Goal: Task Accomplishment & Management: Manage account settings

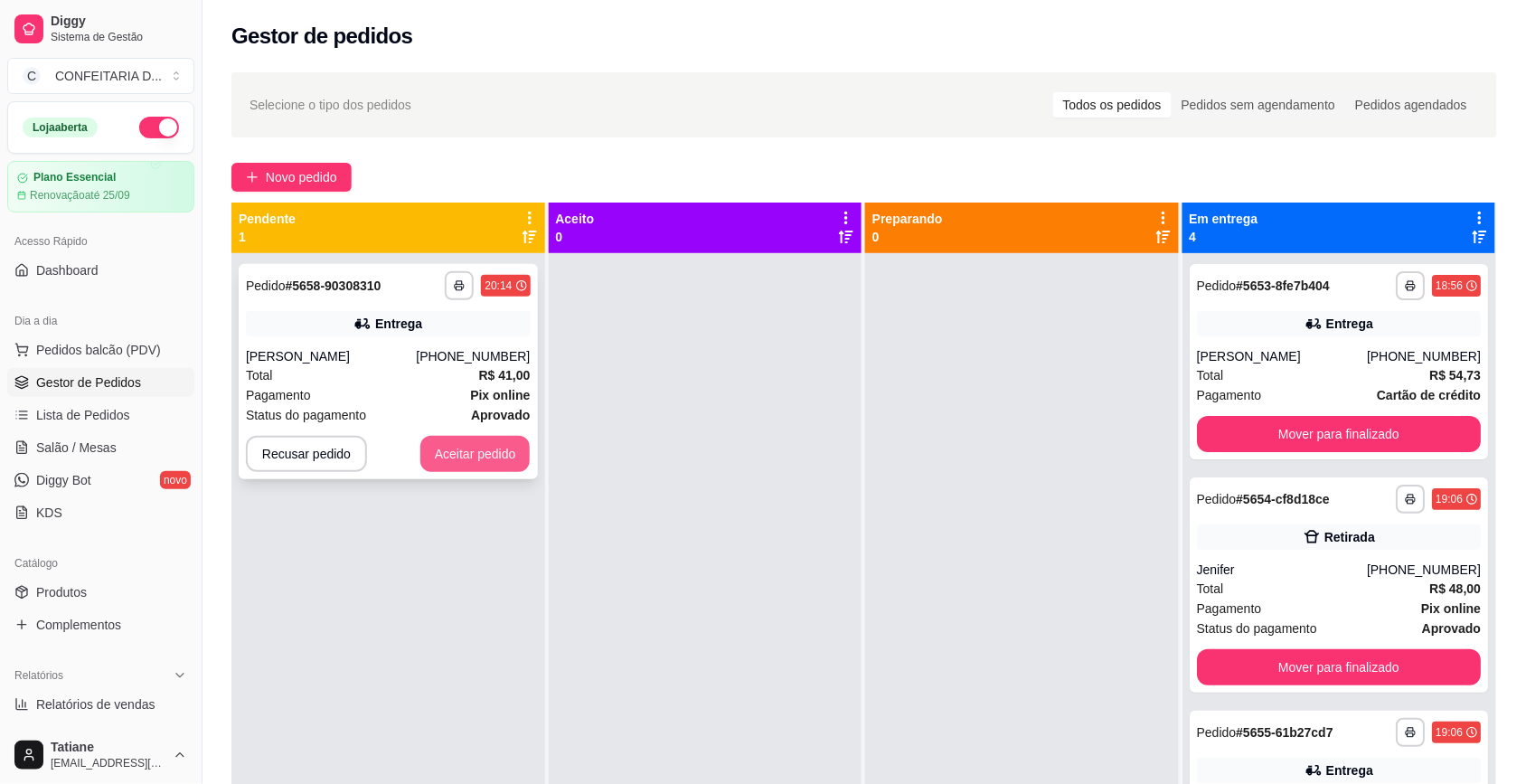
click at [464, 452] on button "Aceitar pedido" at bounding box center [475, 453] width 110 height 36
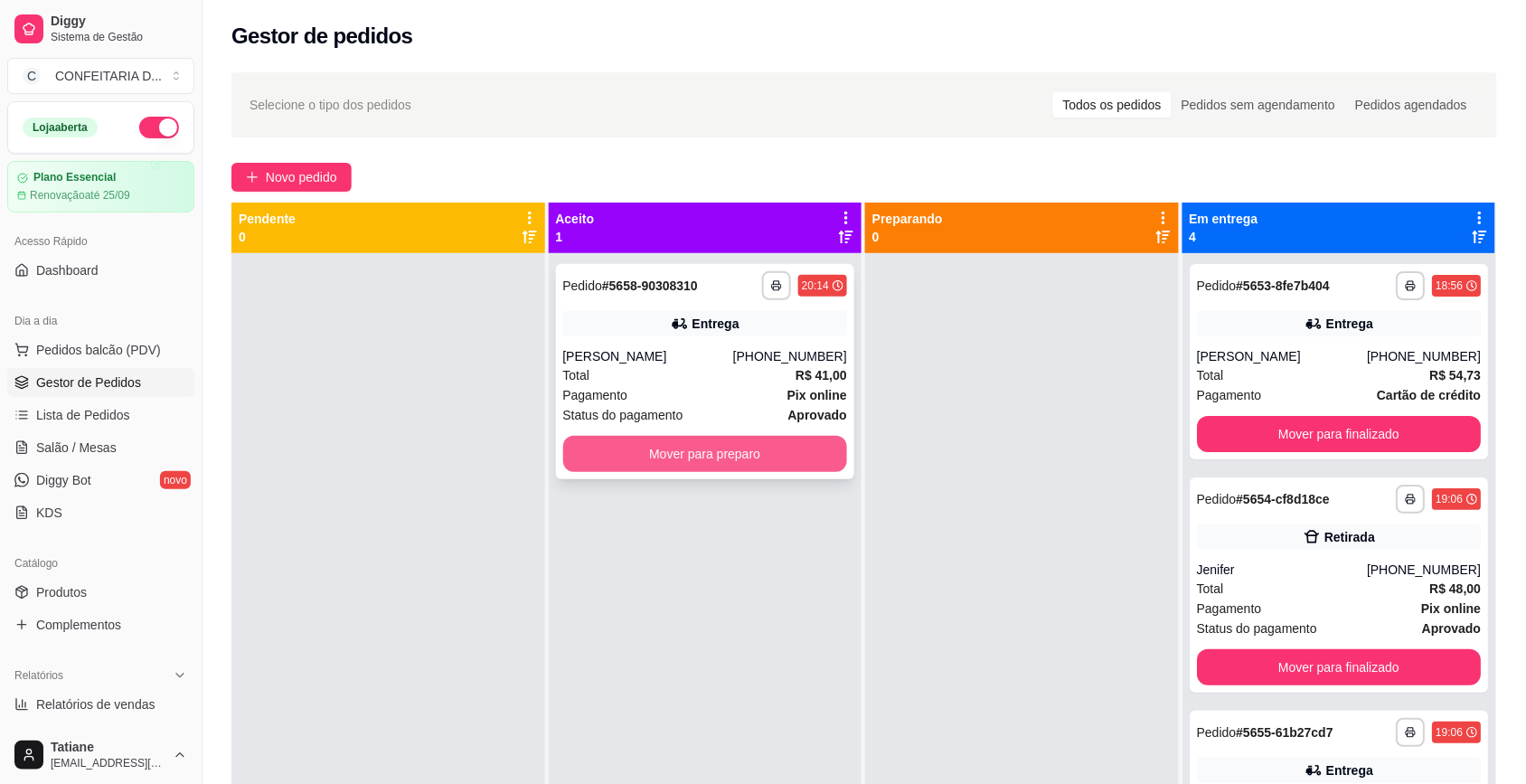
click at [654, 453] on button "Mover para preparo" at bounding box center [706, 453] width 285 height 36
click at [784, 454] on button "Mover para preparo" at bounding box center [706, 453] width 285 height 36
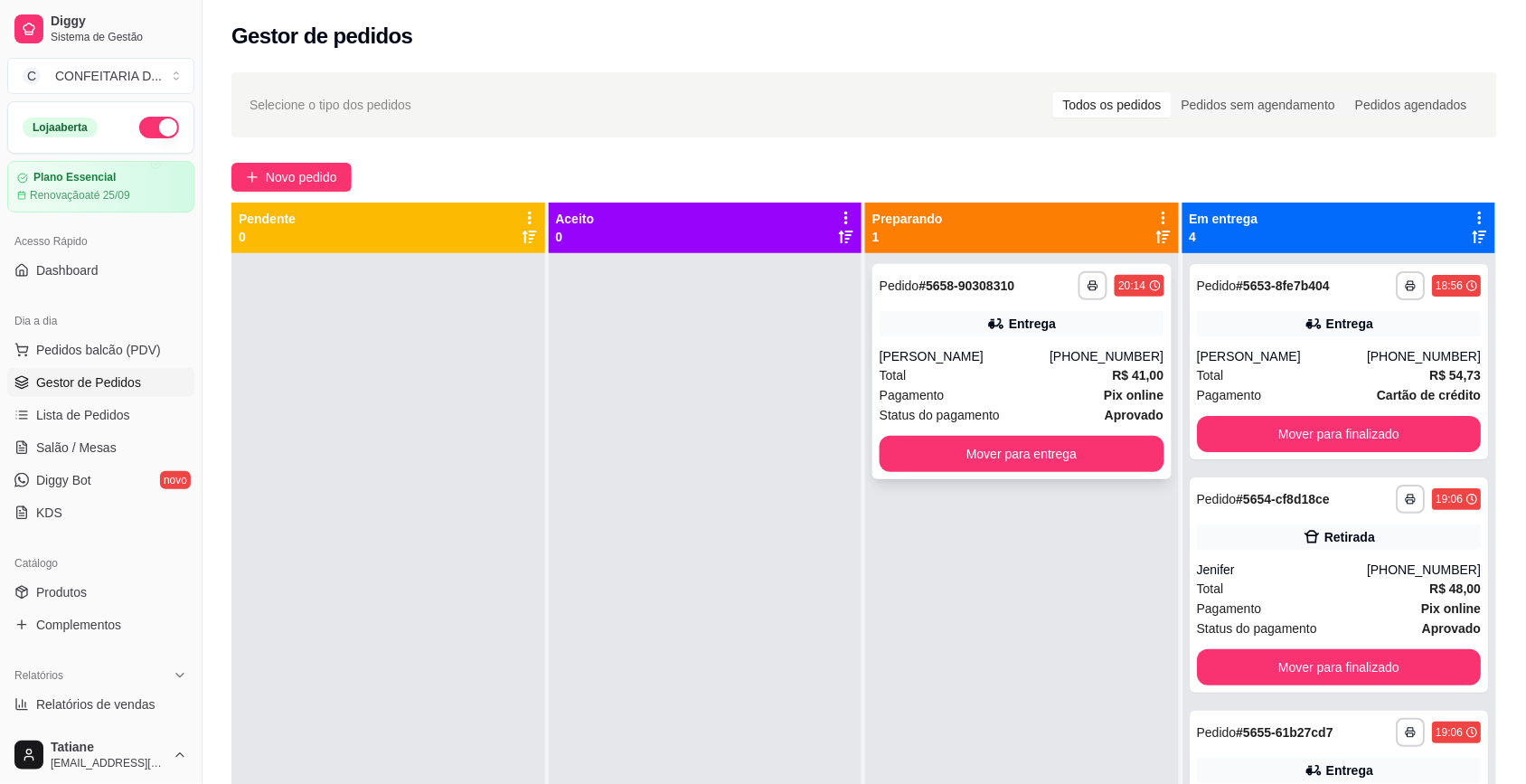
click at [952, 364] on div "[PERSON_NAME]" at bounding box center [964, 356] width 170 height 18
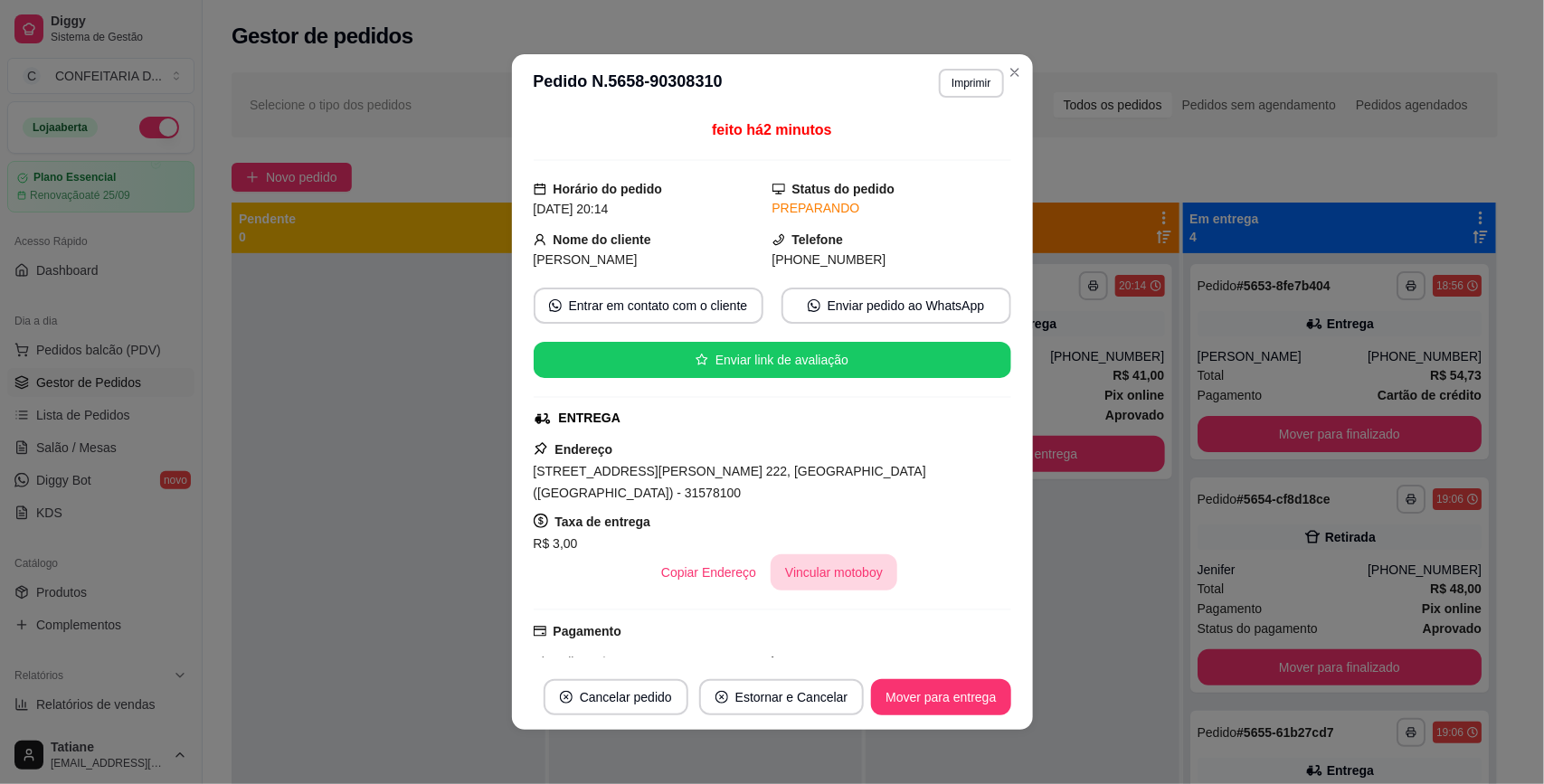
click at [839, 554] on button "Vincular motoboy" at bounding box center [833, 572] width 127 height 36
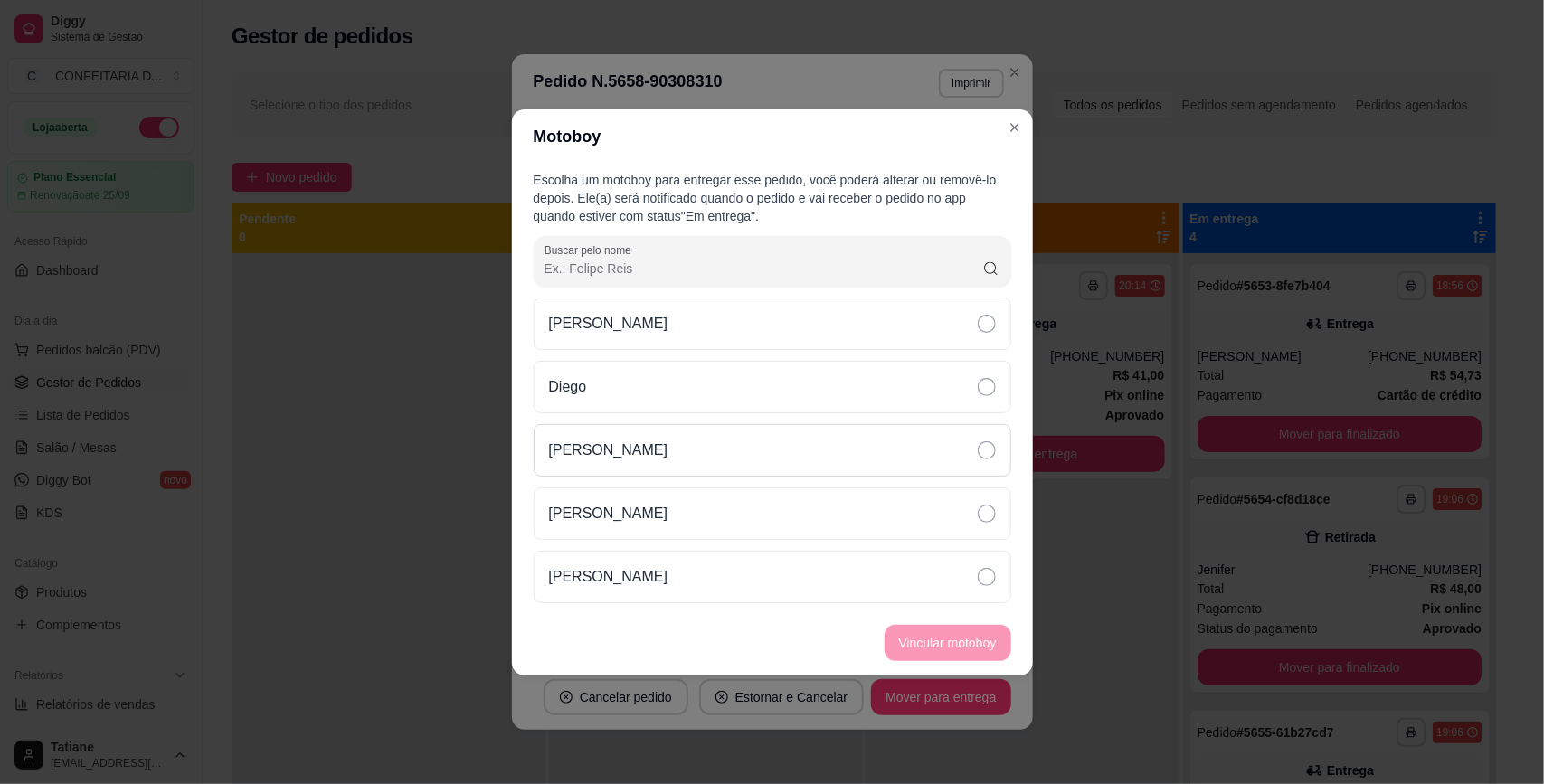
click at [617, 464] on div "[PERSON_NAME]" at bounding box center [772, 450] width 478 height 53
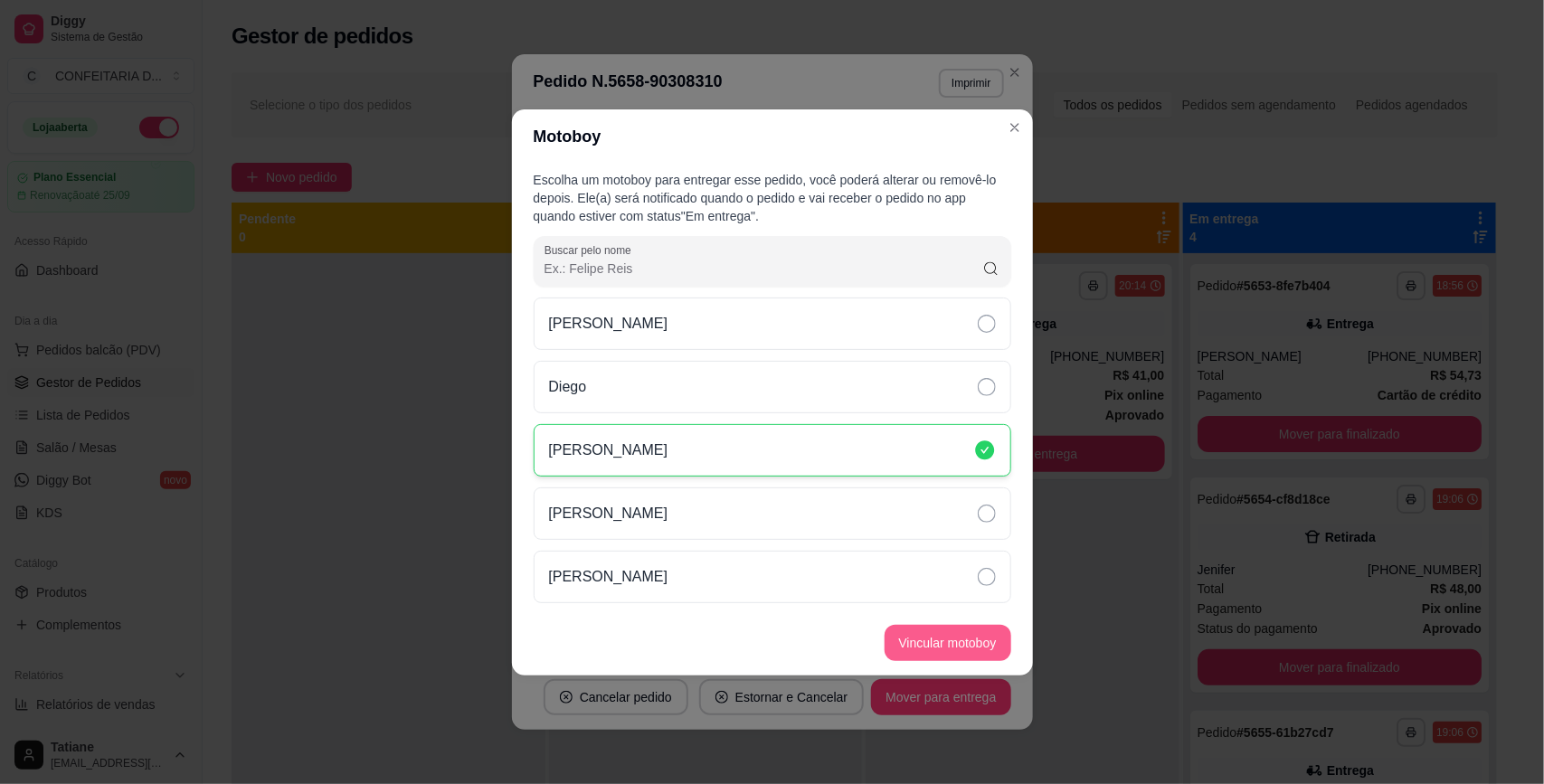
click at [968, 633] on button "Vincular motoboy" at bounding box center [947, 642] width 127 height 36
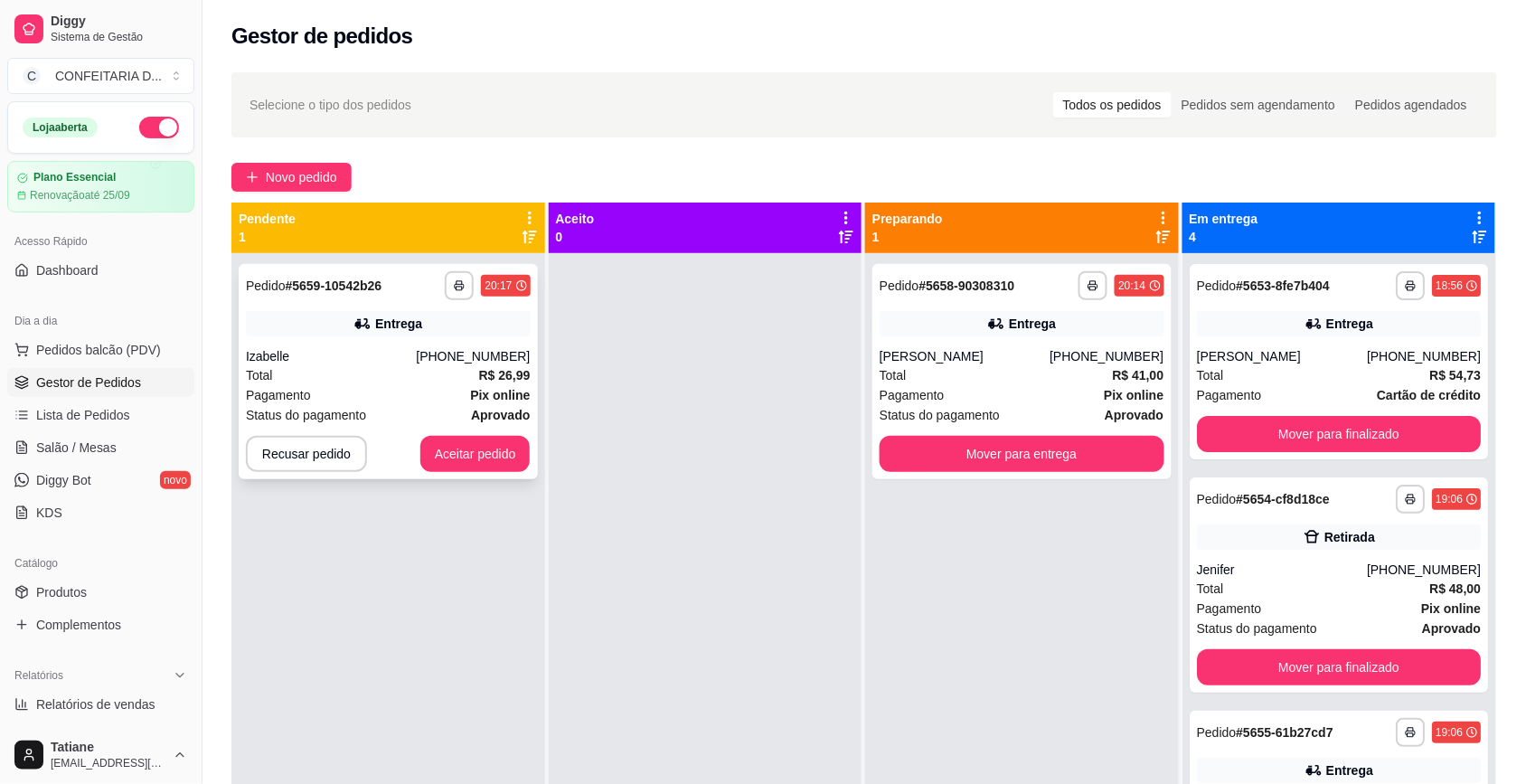
click at [507, 359] on div "[PHONE_NUMBER]" at bounding box center [472, 356] width 114 height 18
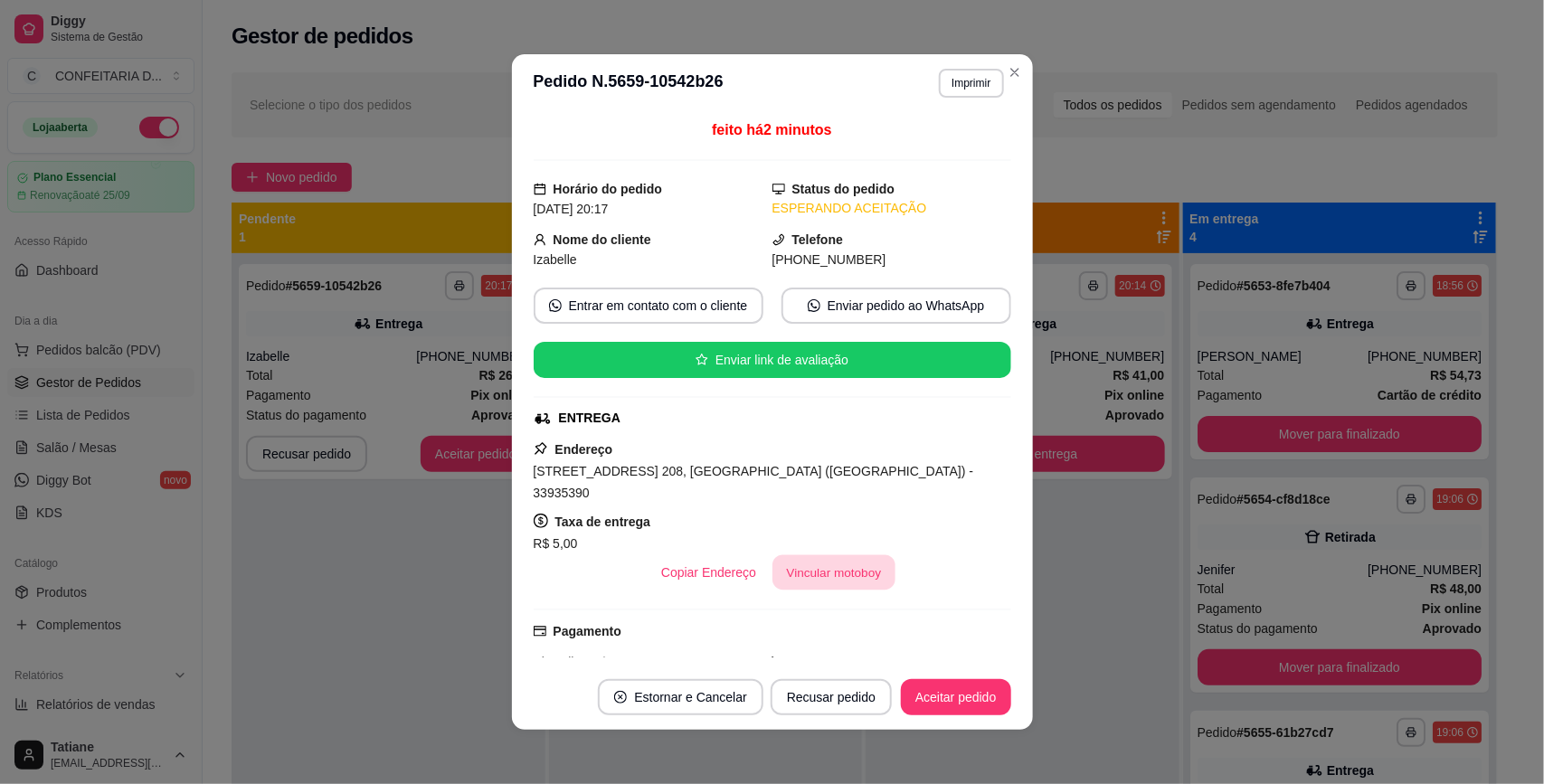
click at [779, 566] on button "Vincular motoboy" at bounding box center [833, 573] width 123 height 35
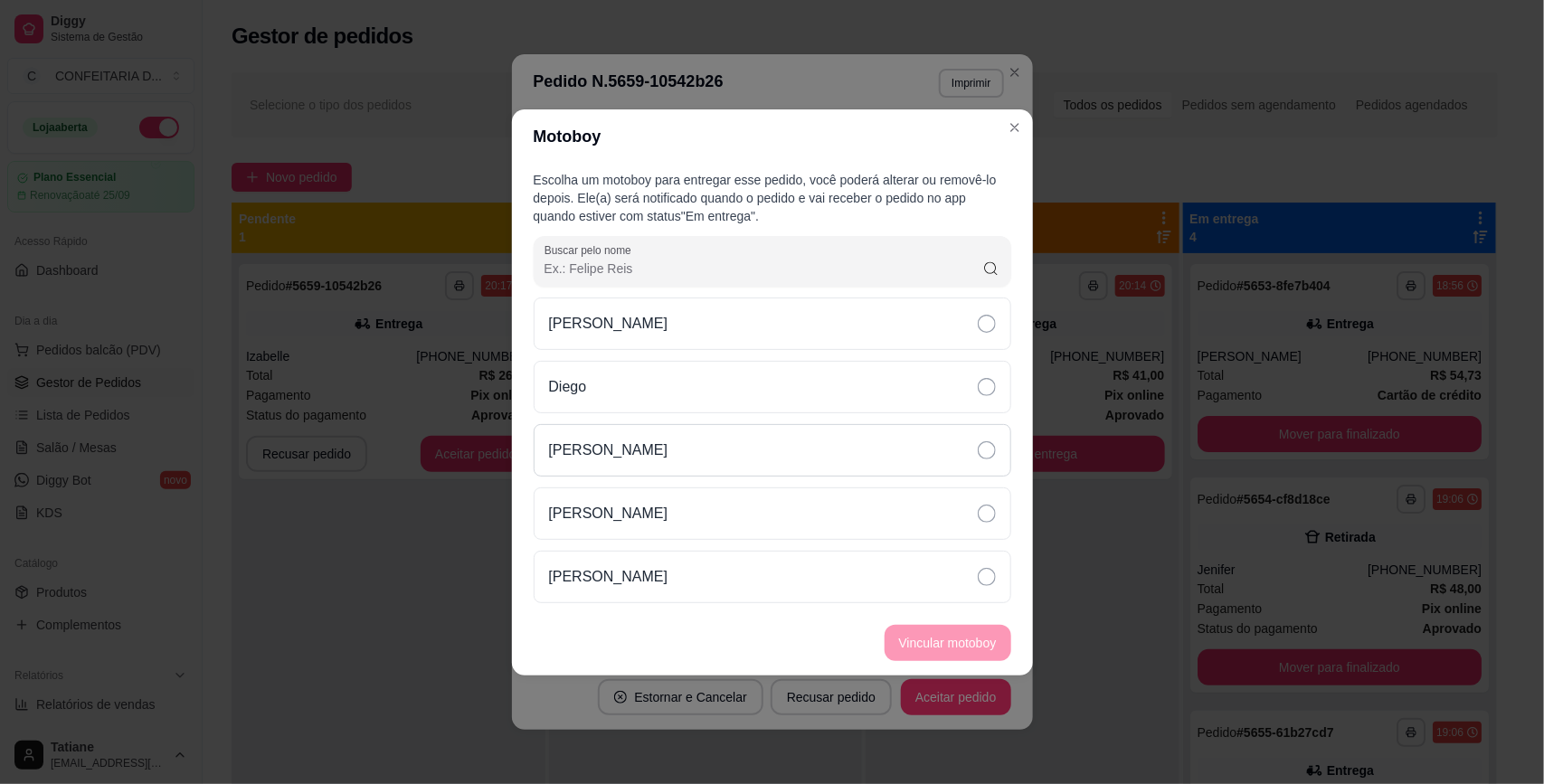
click at [644, 431] on div "[PERSON_NAME]" at bounding box center [772, 450] width 478 height 53
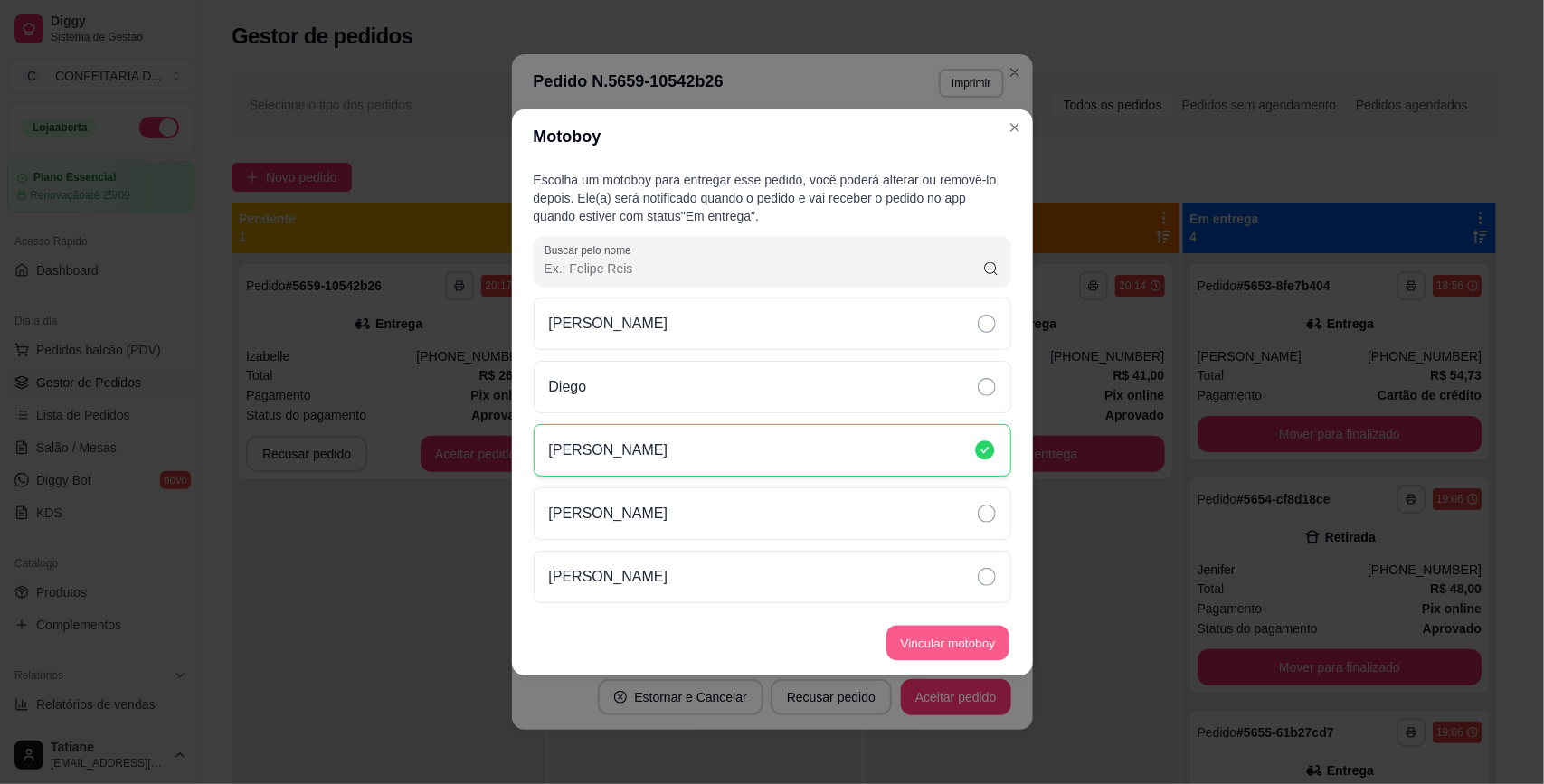
click at [927, 645] on button "Vincular motoboy" at bounding box center [947, 642] width 123 height 35
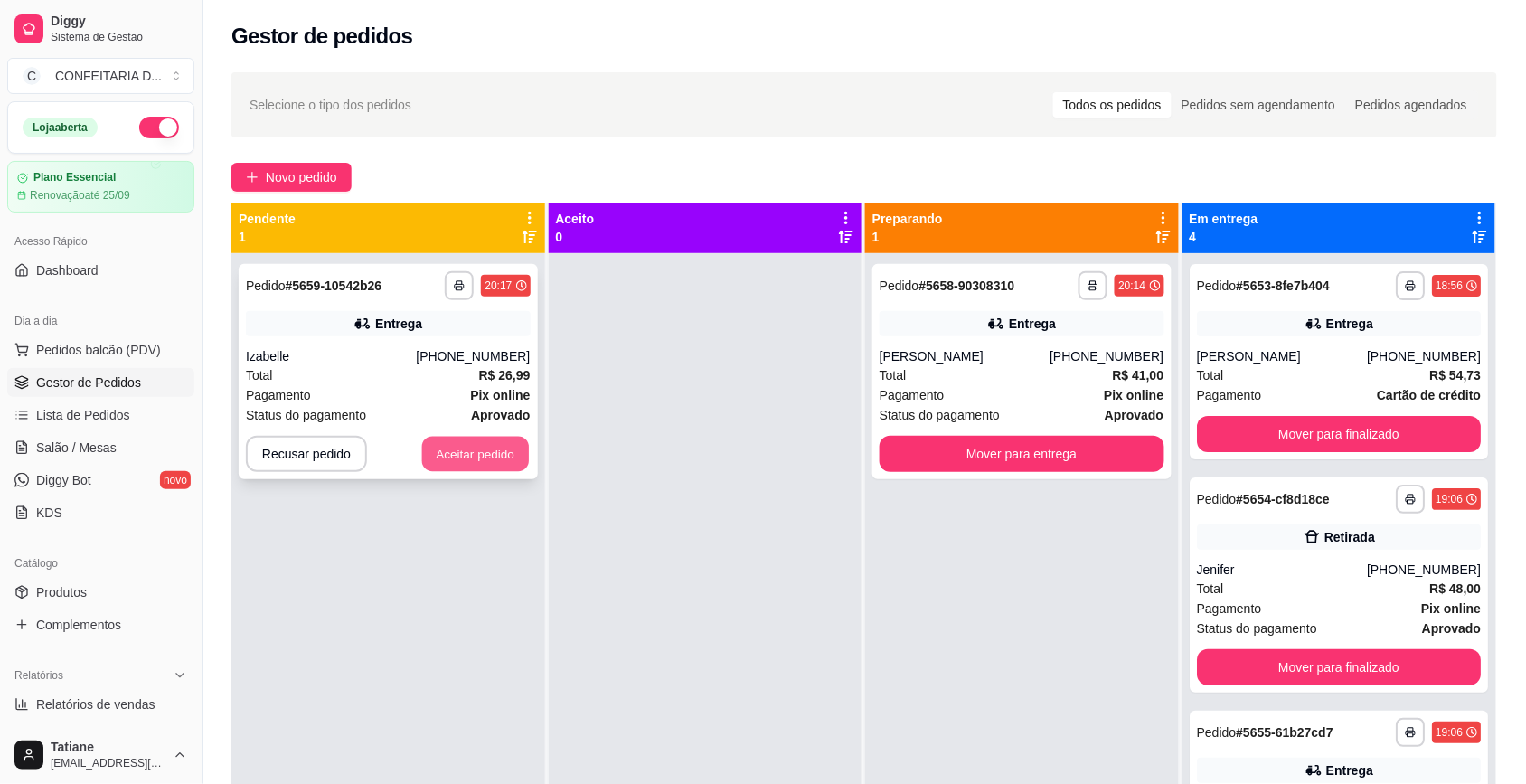
click at [467, 459] on button "Aceitar pedido" at bounding box center [476, 454] width 107 height 35
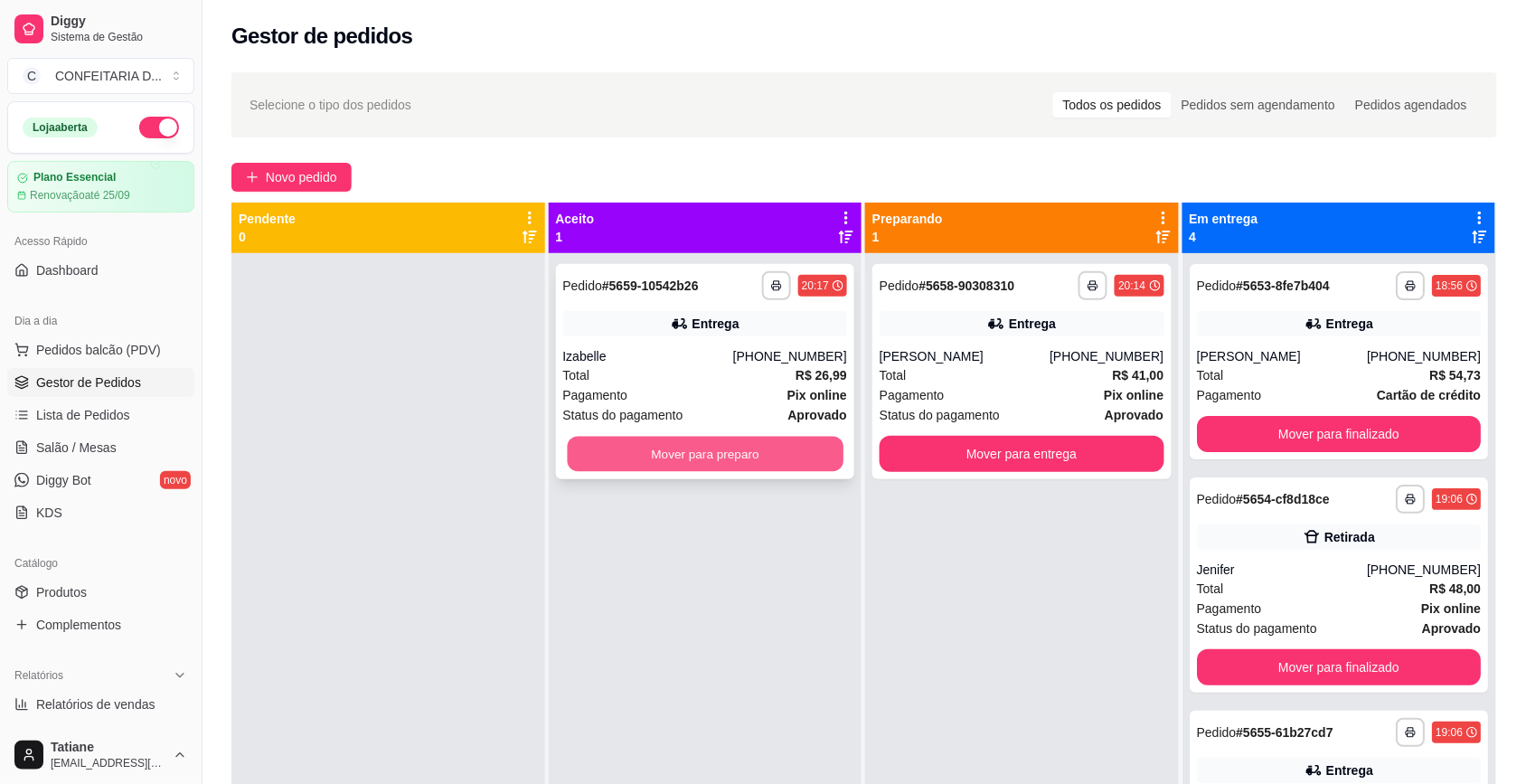
click at [612, 452] on button "Mover para preparo" at bounding box center [705, 454] width 276 height 35
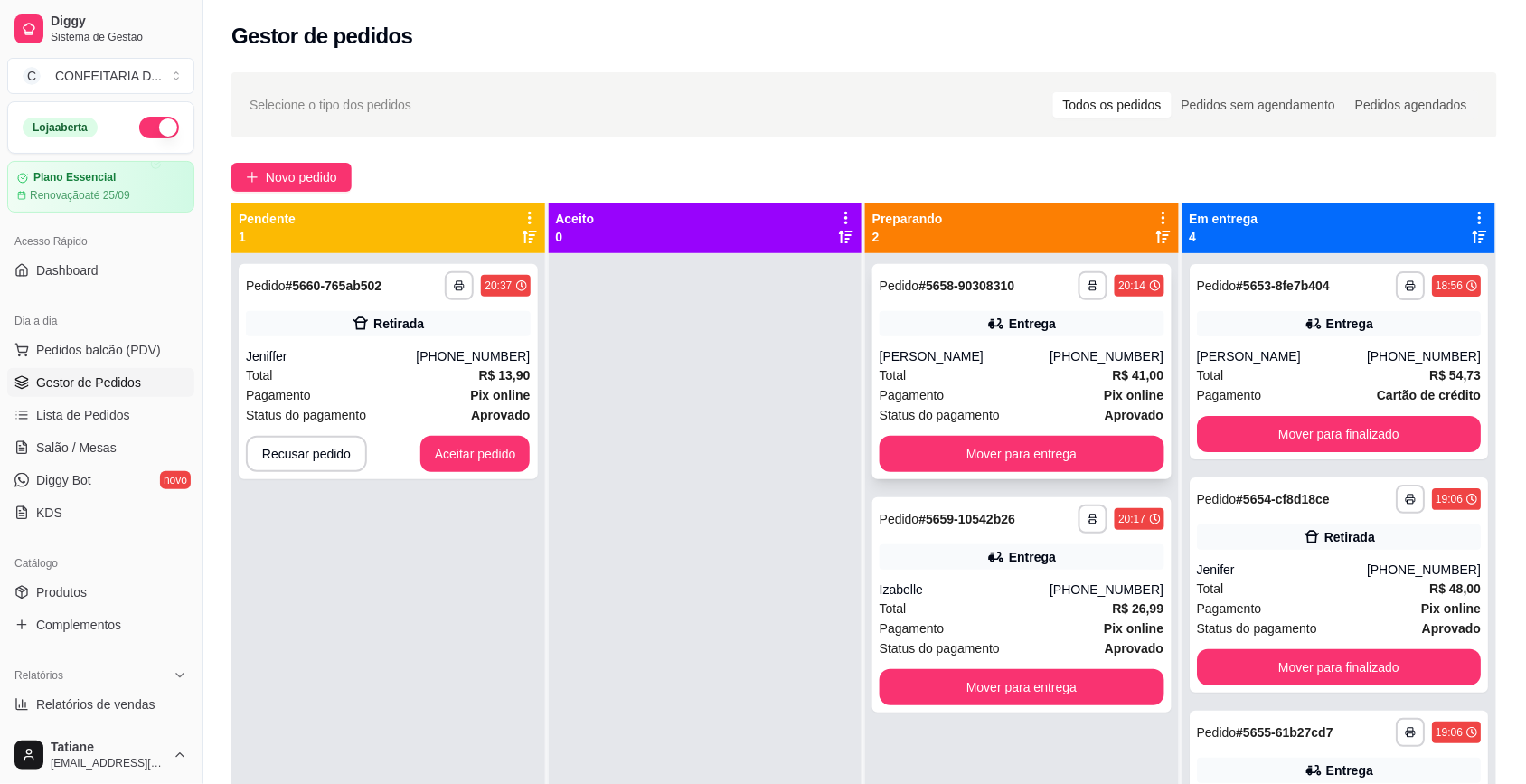
click at [954, 360] on div "[PERSON_NAME]" at bounding box center [964, 356] width 170 height 18
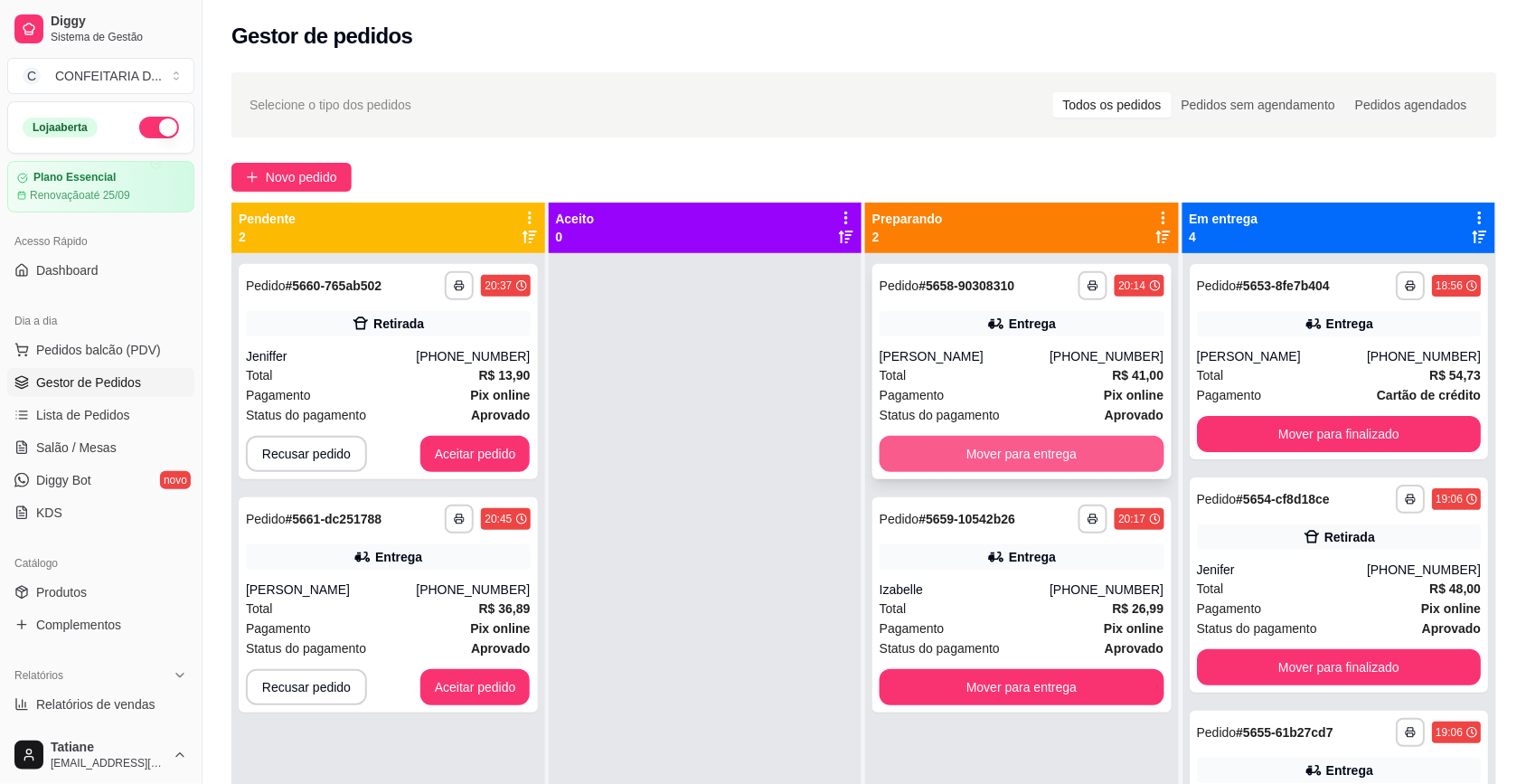
click at [1072, 444] on button "Mover para entrega" at bounding box center [1022, 453] width 285 height 36
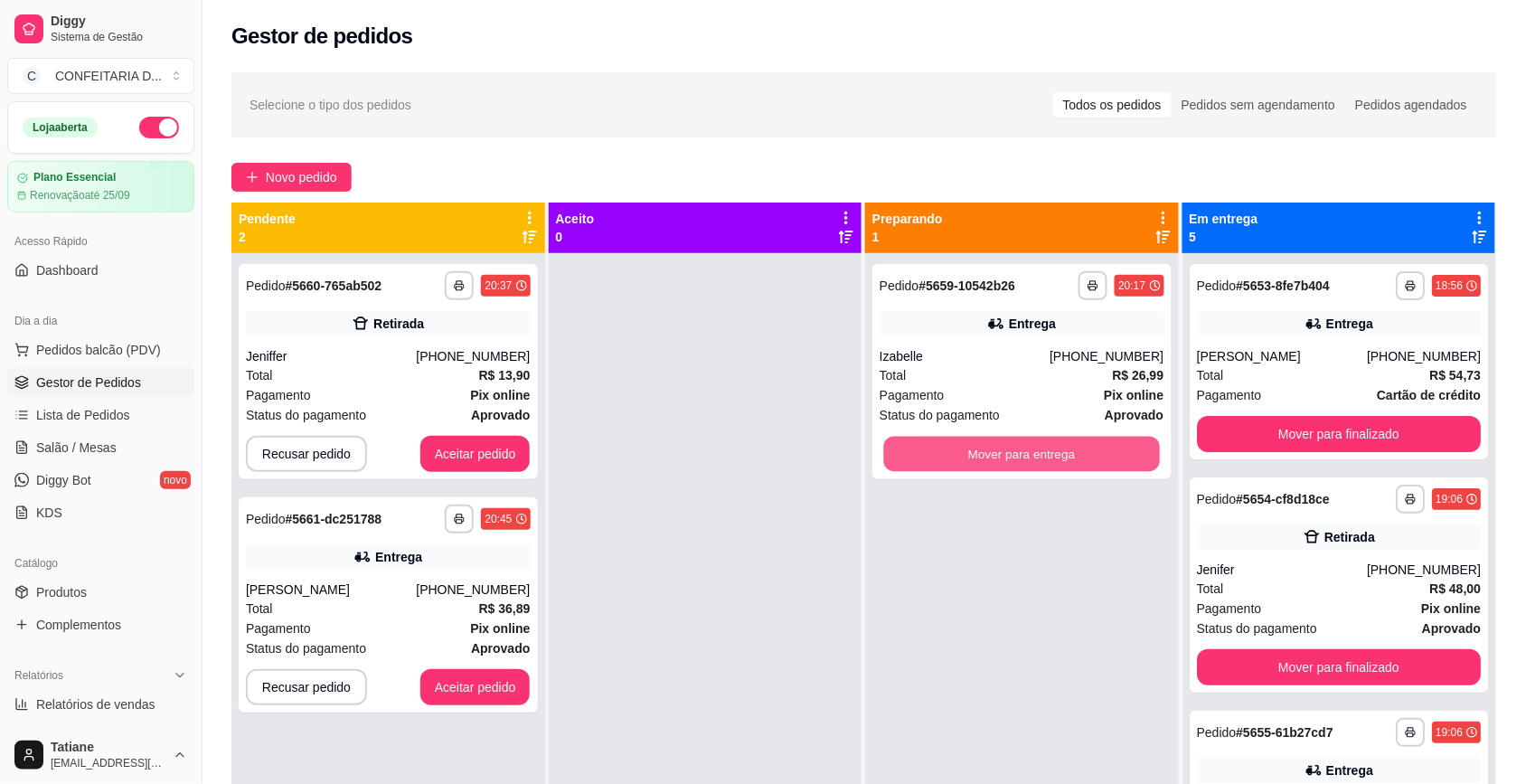
click at [1072, 444] on button "Mover para entrega" at bounding box center [1022, 454] width 276 height 35
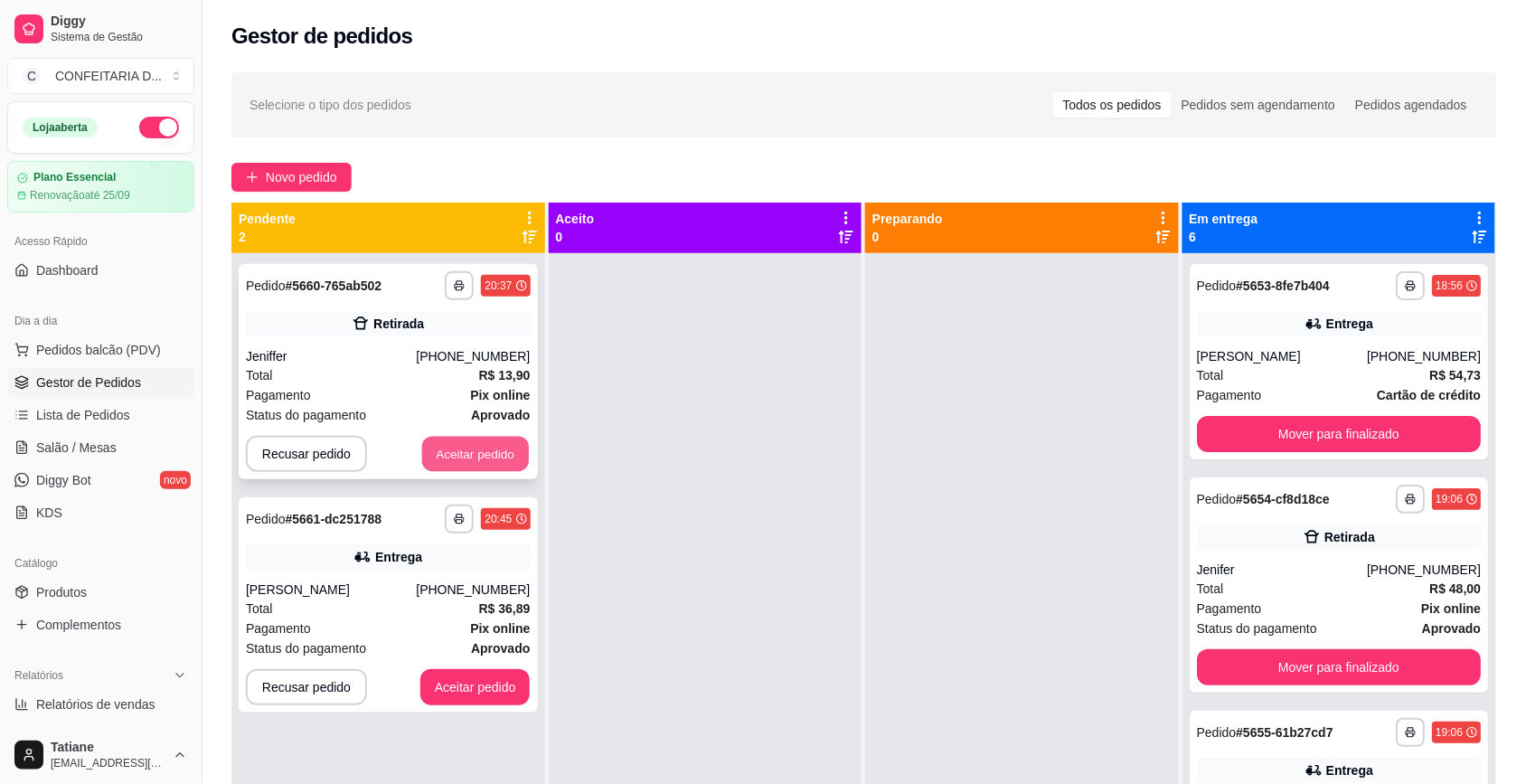
click at [467, 440] on button "Aceitar pedido" at bounding box center [476, 454] width 107 height 35
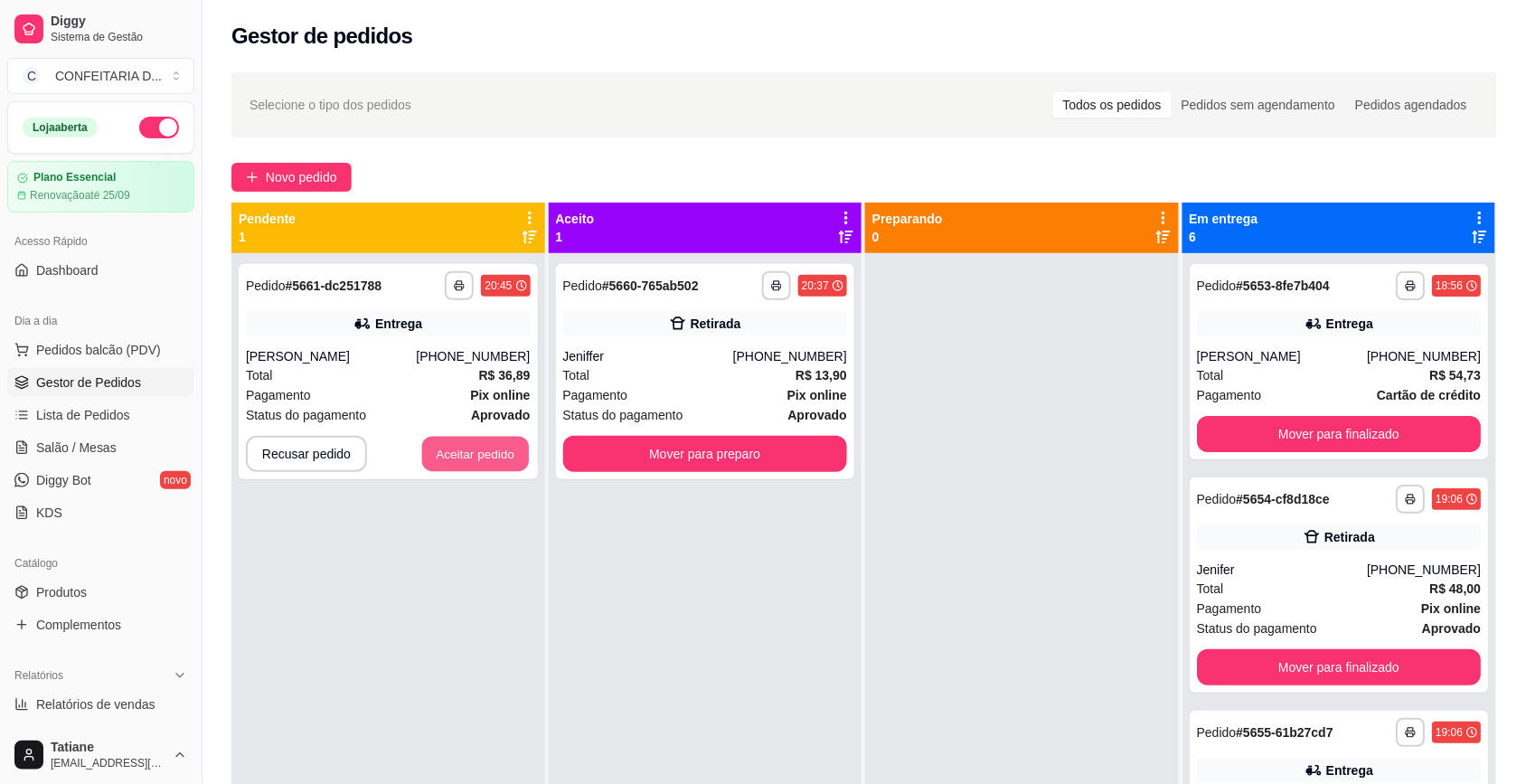
click at [467, 440] on button "Aceitar pedido" at bounding box center [476, 454] width 107 height 35
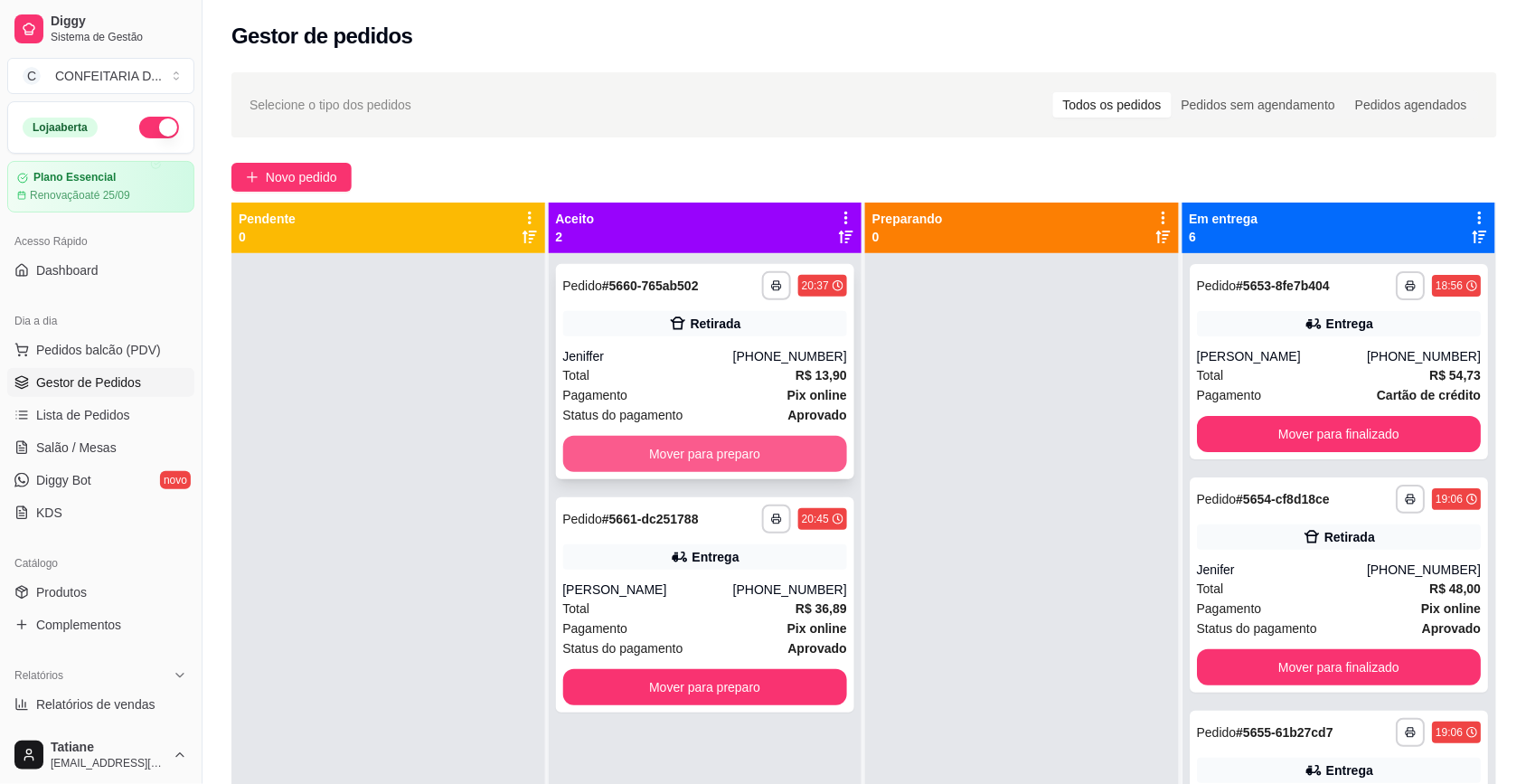
click at [765, 461] on button "Mover para preparo" at bounding box center [706, 453] width 285 height 36
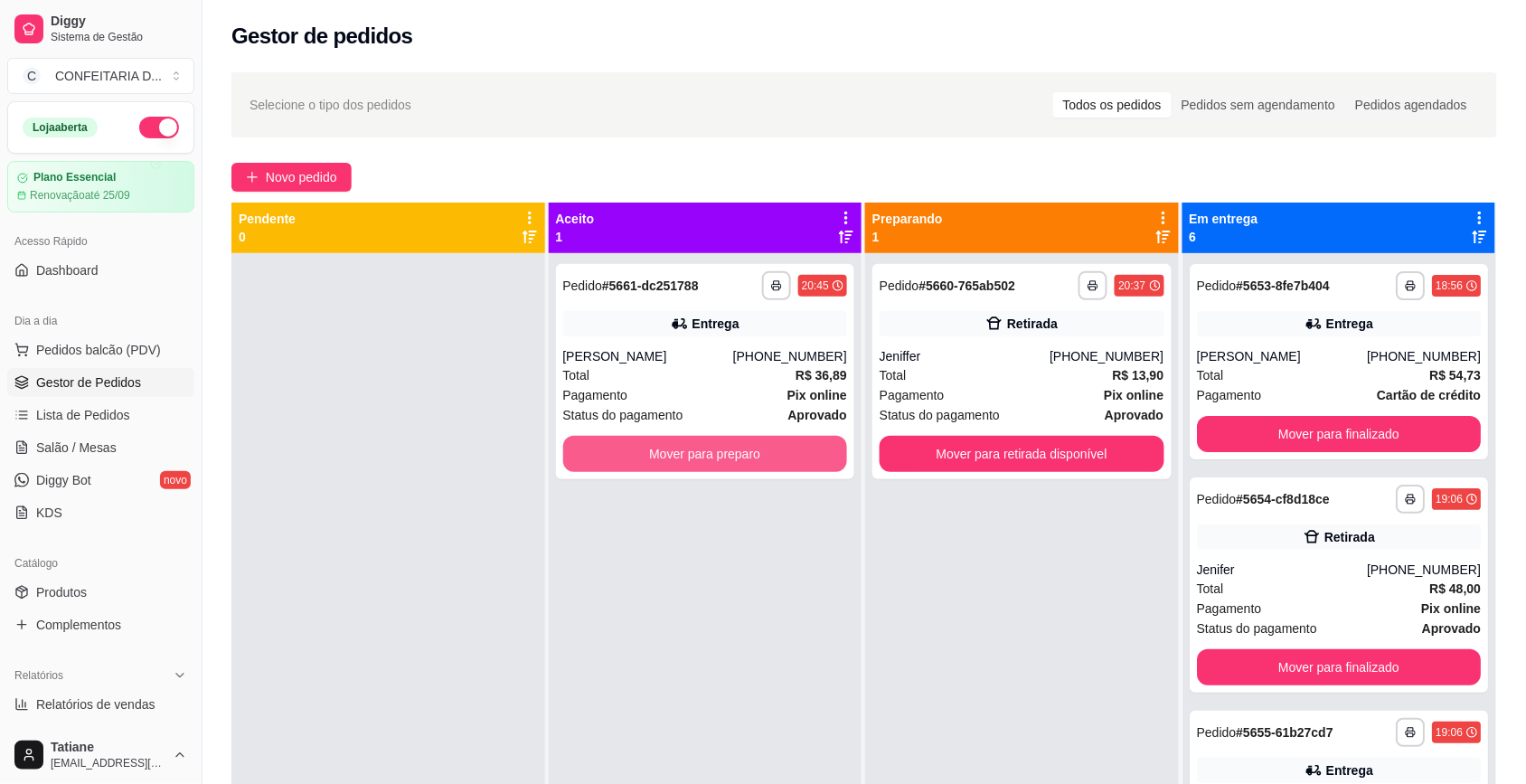
click at [765, 461] on button "Mover para preparo" at bounding box center [706, 453] width 285 height 36
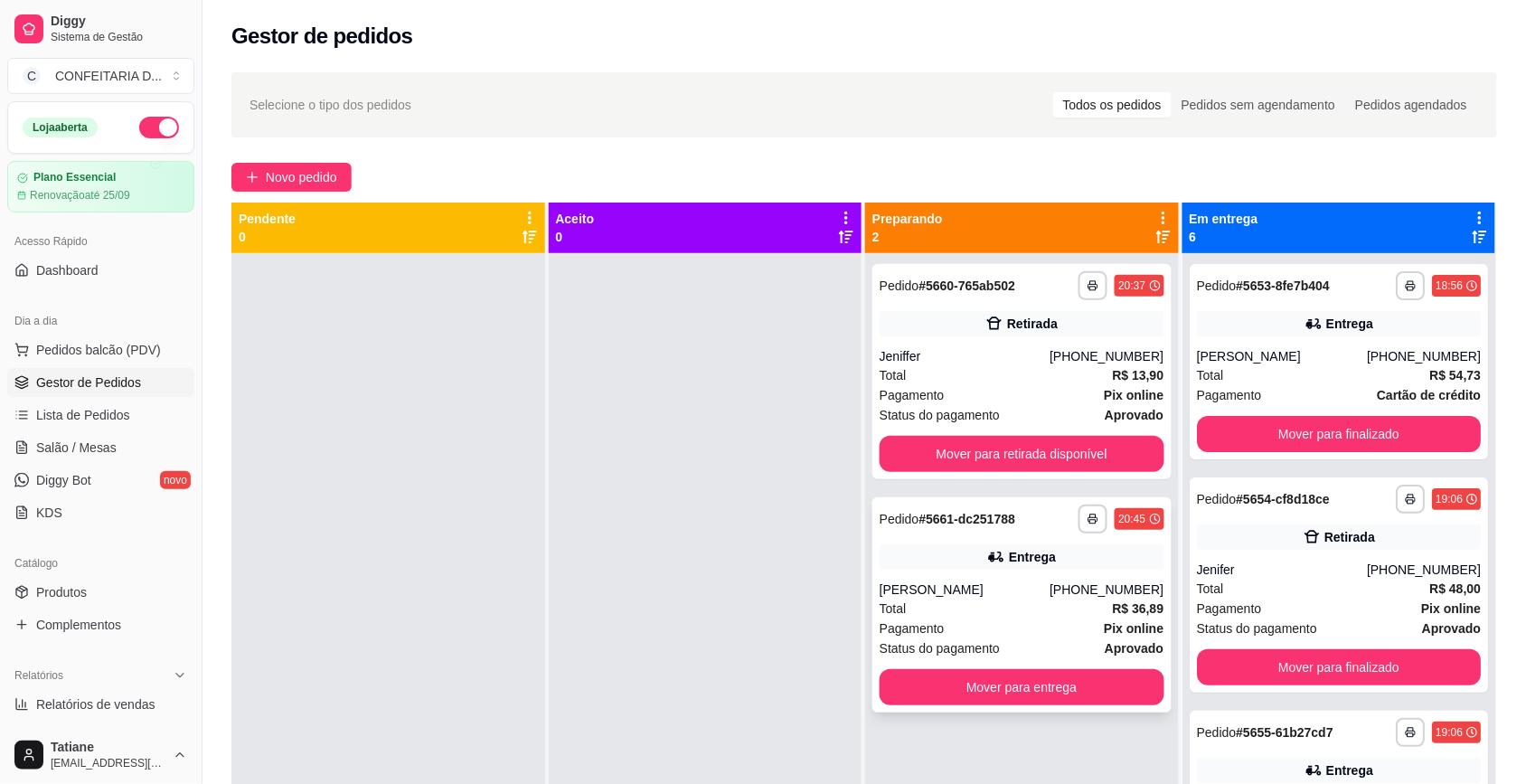
click at [1023, 577] on div "**********" at bounding box center [1023, 604] width 299 height 215
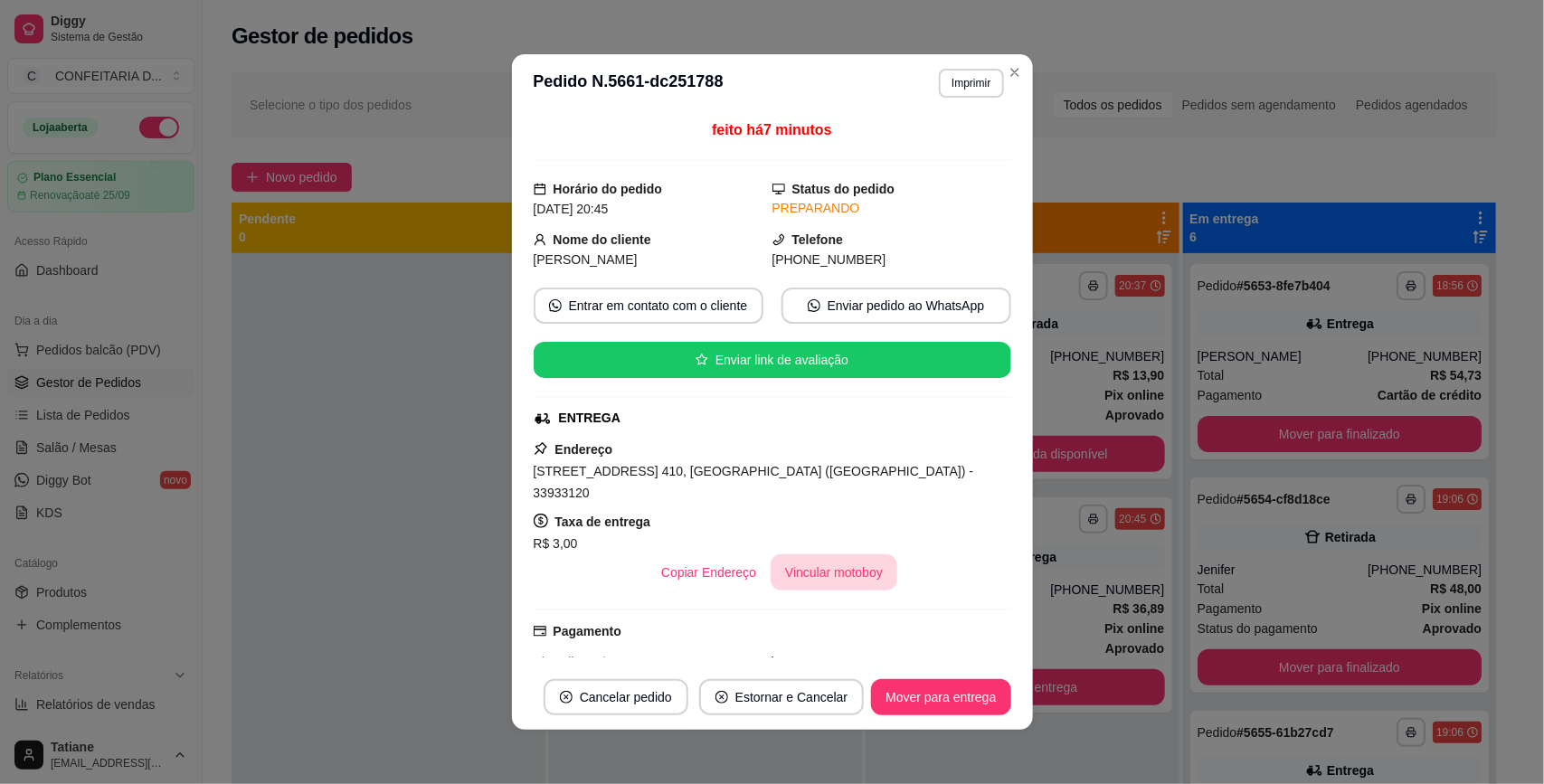
click at [815, 566] on button "Vincular motoboy" at bounding box center [833, 572] width 127 height 36
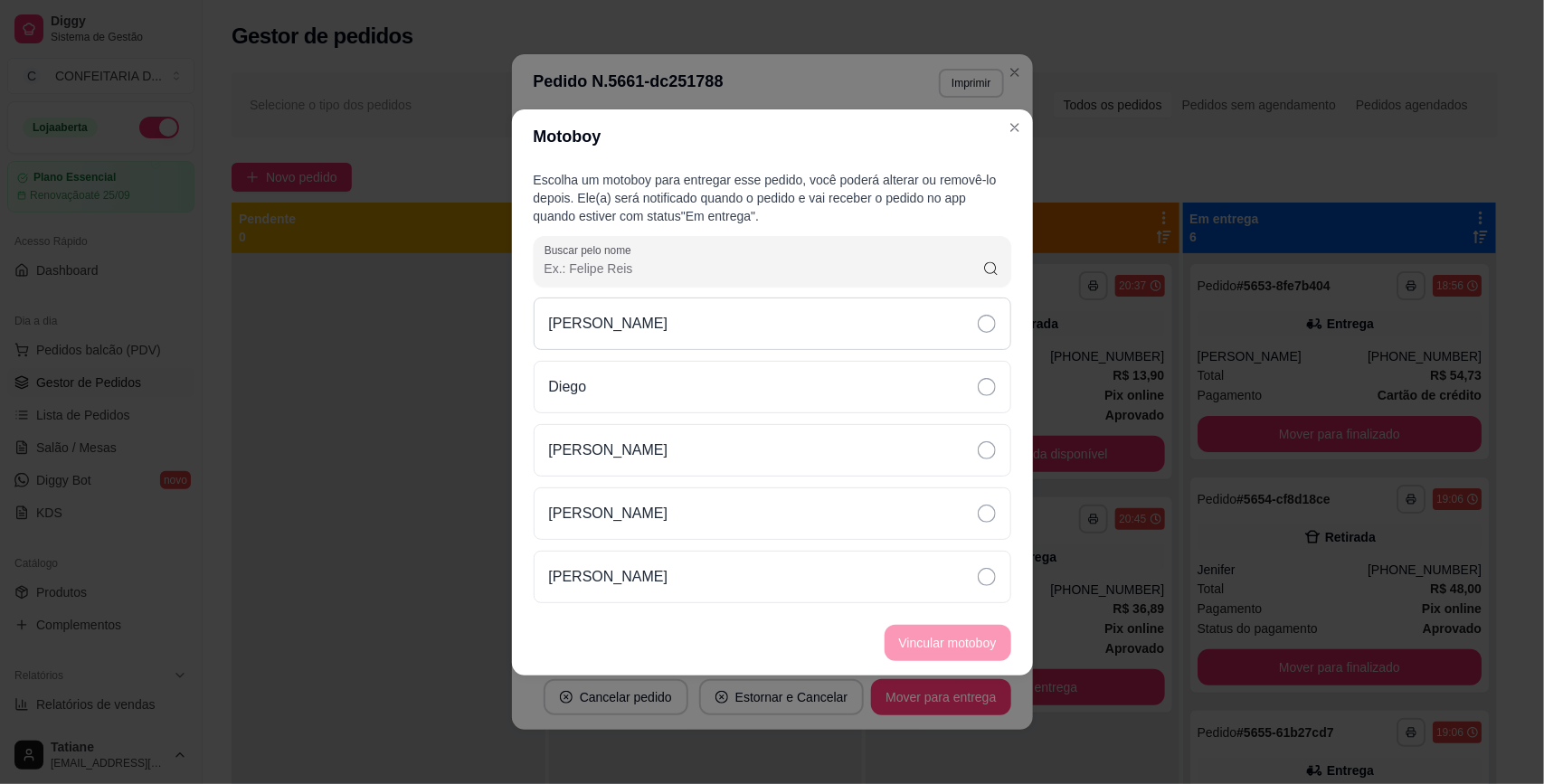
click at [607, 340] on div "[PERSON_NAME]" at bounding box center [772, 323] width 478 height 53
click at [942, 648] on button "Vincular motoboy" at bounding box center [947, 642] width 127 height 36
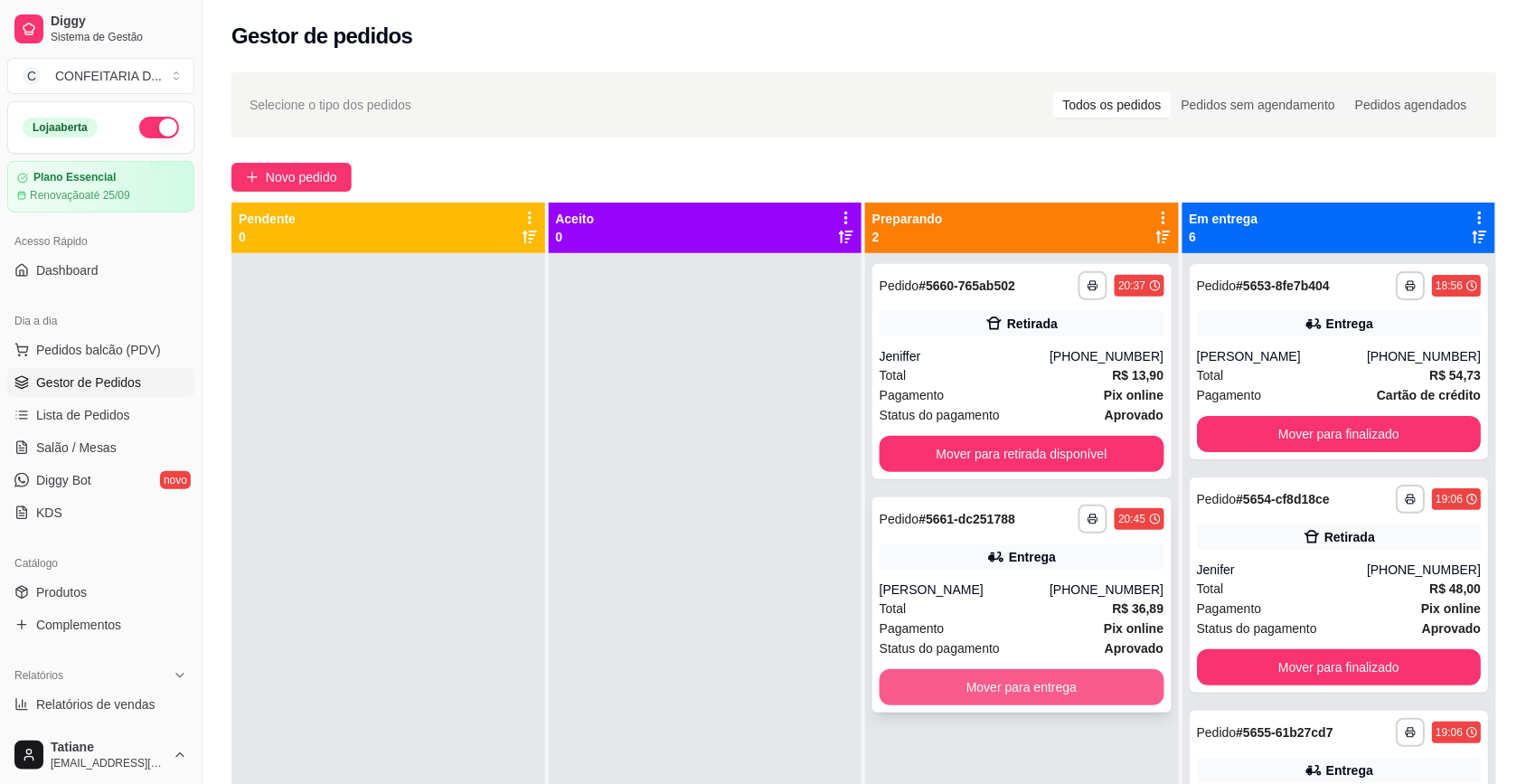
click at [1008, 679] on button "Mover para entrega" at bounding box center [1022, 686] width 285 height 36
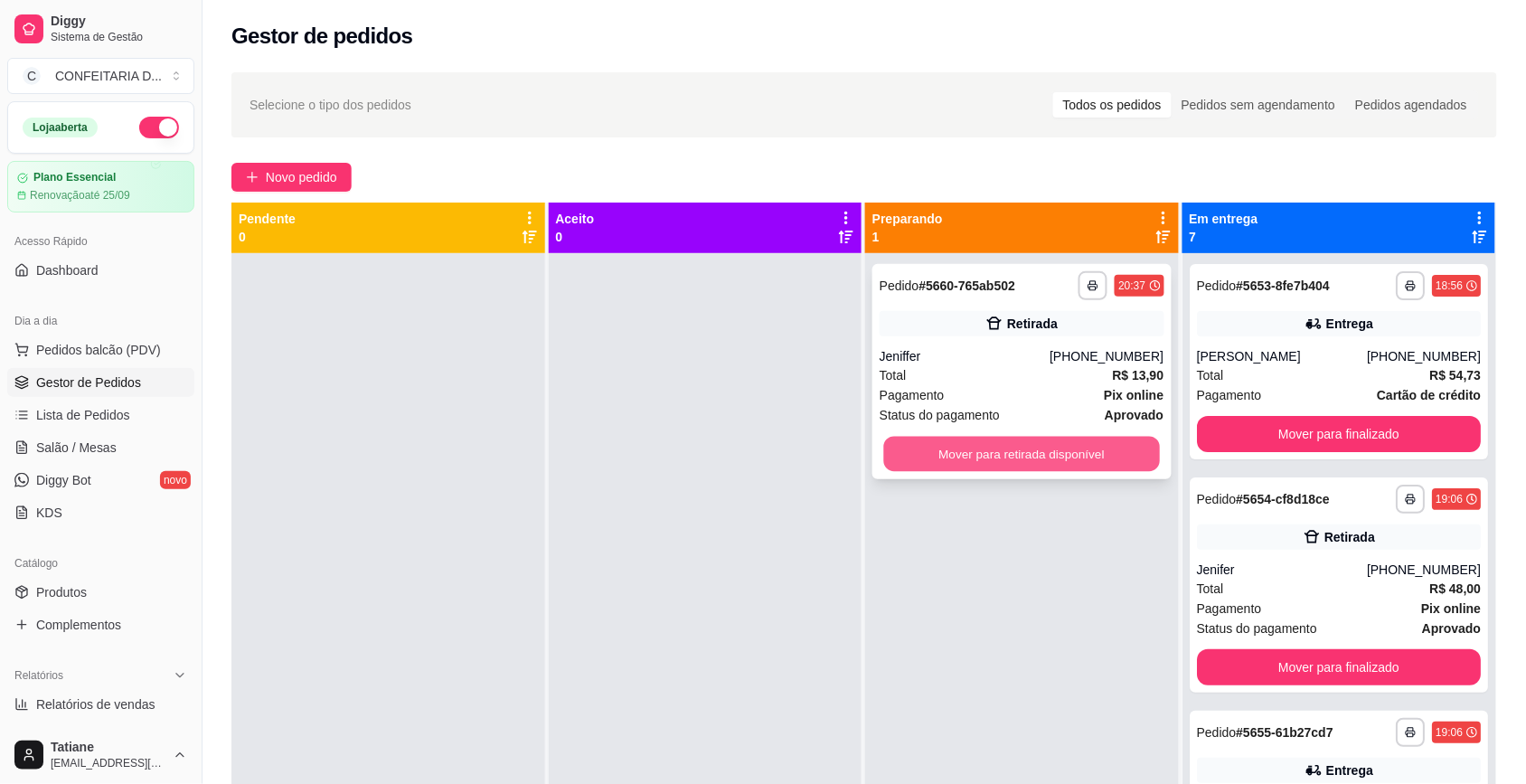
click at [993, 450] on button "Mover para retirada disponível" at bounding box center [1022, 454] width 276 height 35
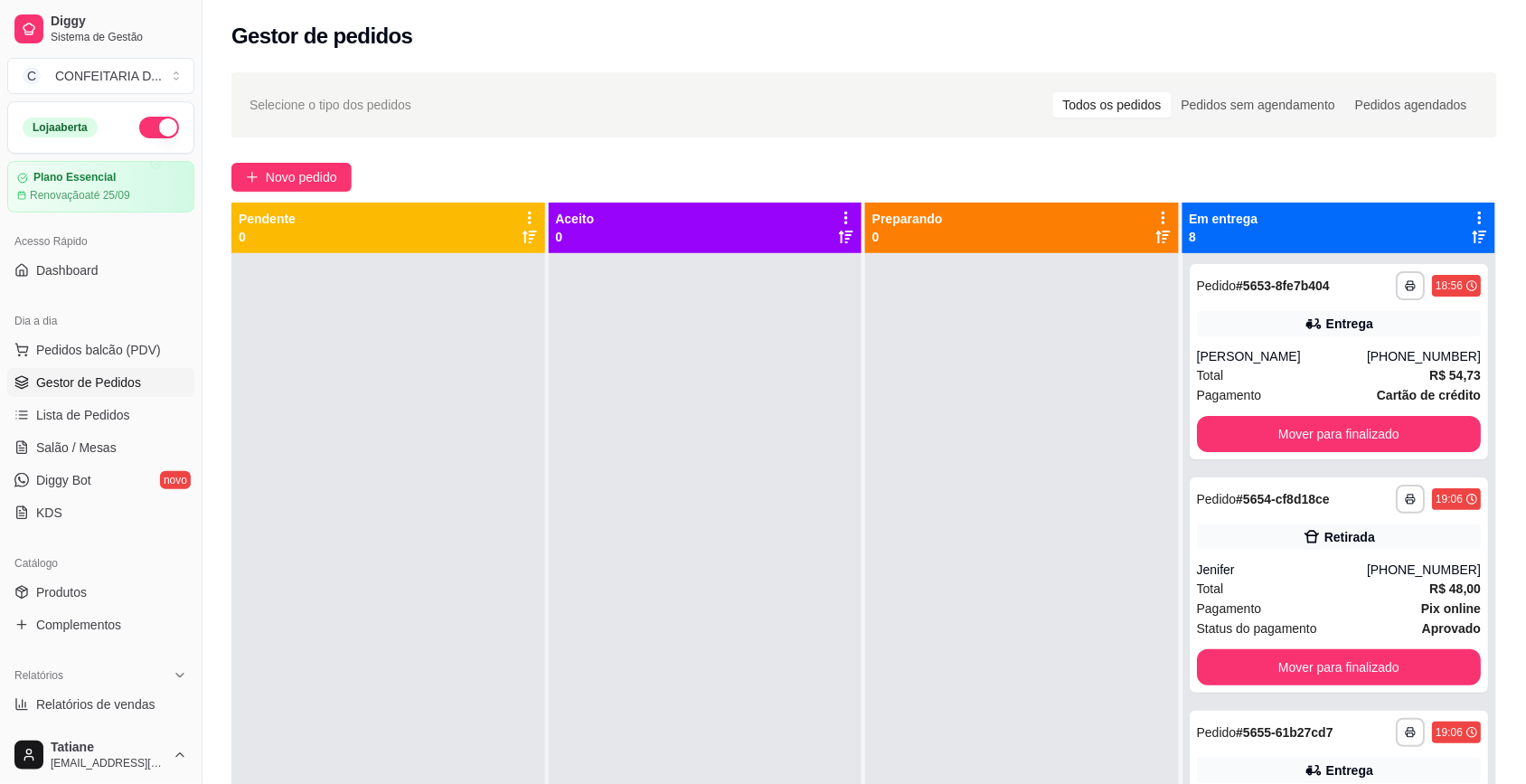
click at [146, 125] on button "button" at bounding box center [159, 127] width 40 height 21
click at [1498, 118] on div "**********" at bounding box center [864, 535] width 1324 height 947
click at [1472, 211] on icon at bounding box center [1481, 218] width 17 height 17
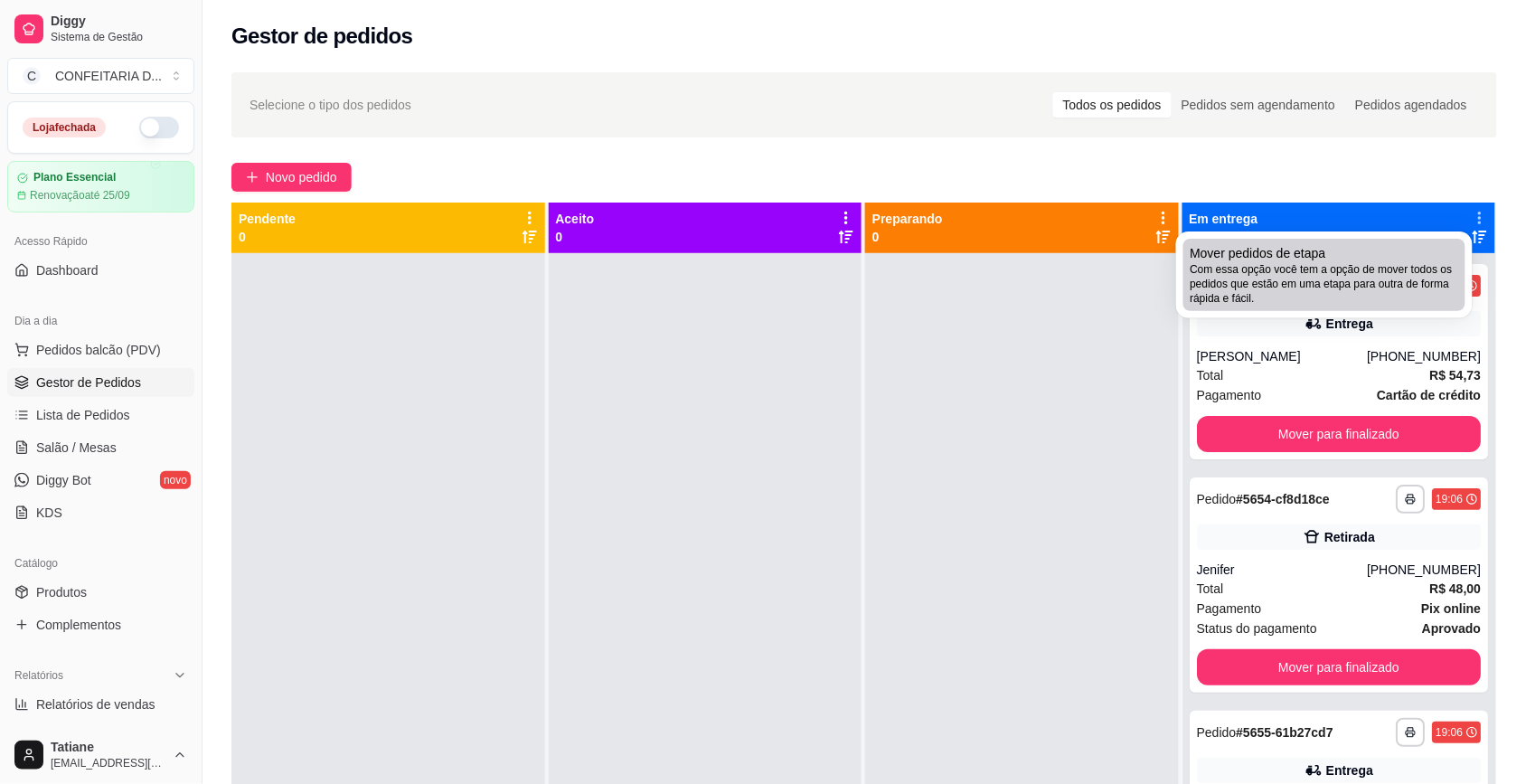
click at [1282, 259] on span "Mover pedidos de etapa" at bounding box center [1258, 253] width 136 height 18
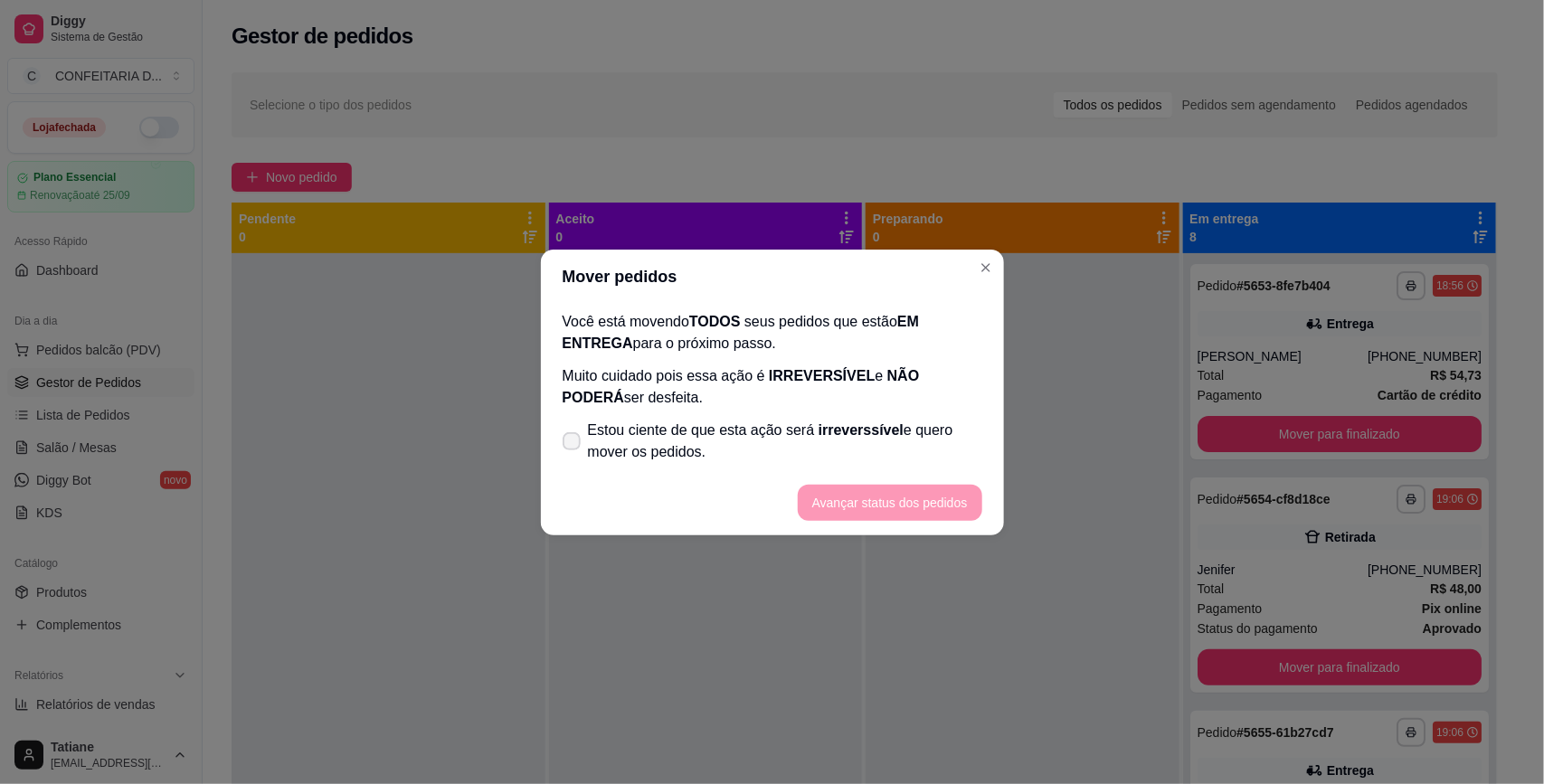
click at [920, 419] on span "Estou ciente de que esta ação será irreverssível e quero mover os pedidos." at bounding box center [784, 440] width 395 height 43
click at [574, 444] on input "Estou ciente de que esta ação será irreverssível e quero mover os pedidos." at bounding box center [567, 450] width 12 height 12
checkbox input "true"
click at [875, 493] on button "Avançar status dos pedidos" at bounding box center [890, 502] width 185 height 36
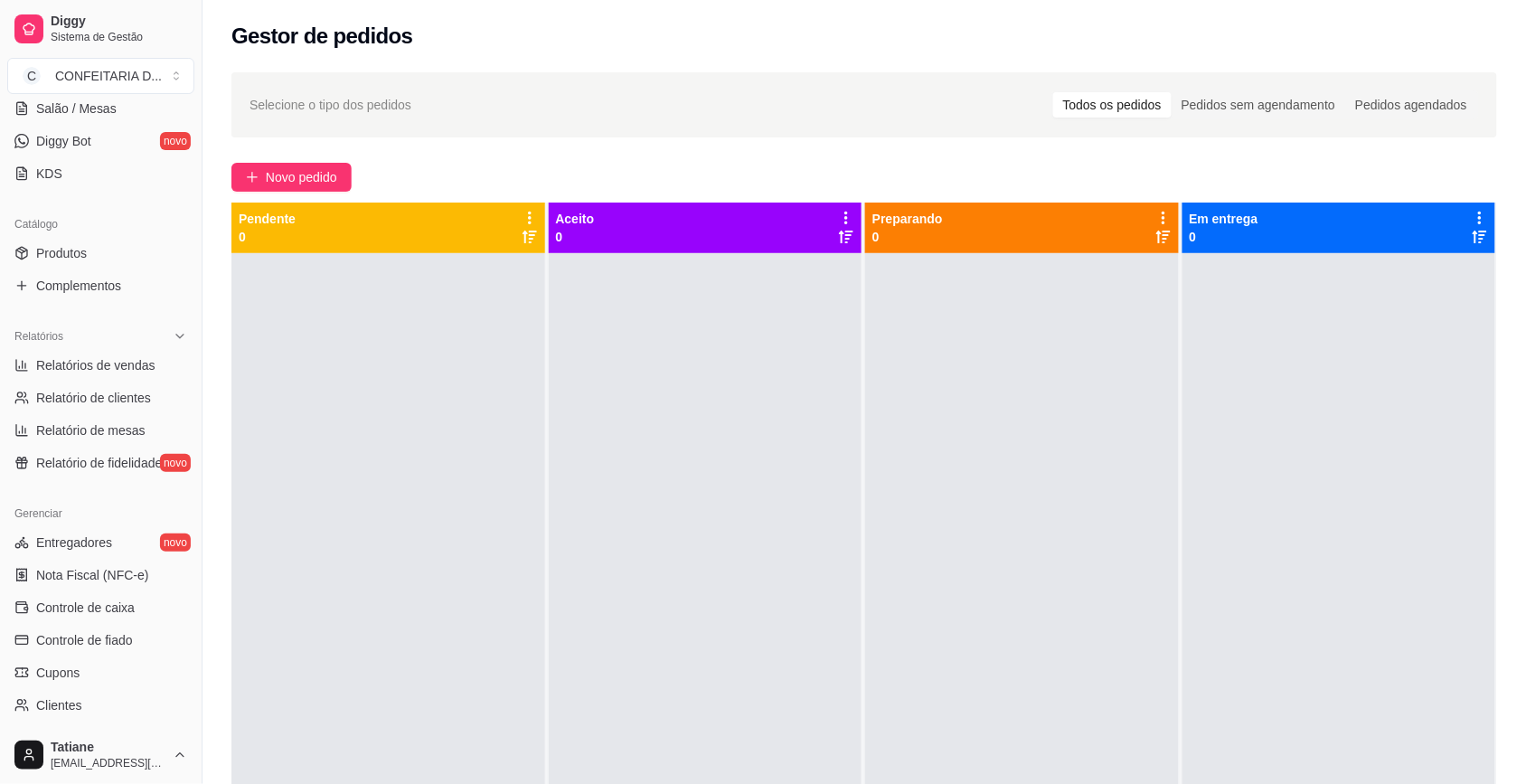
scroll to position [452, 0]
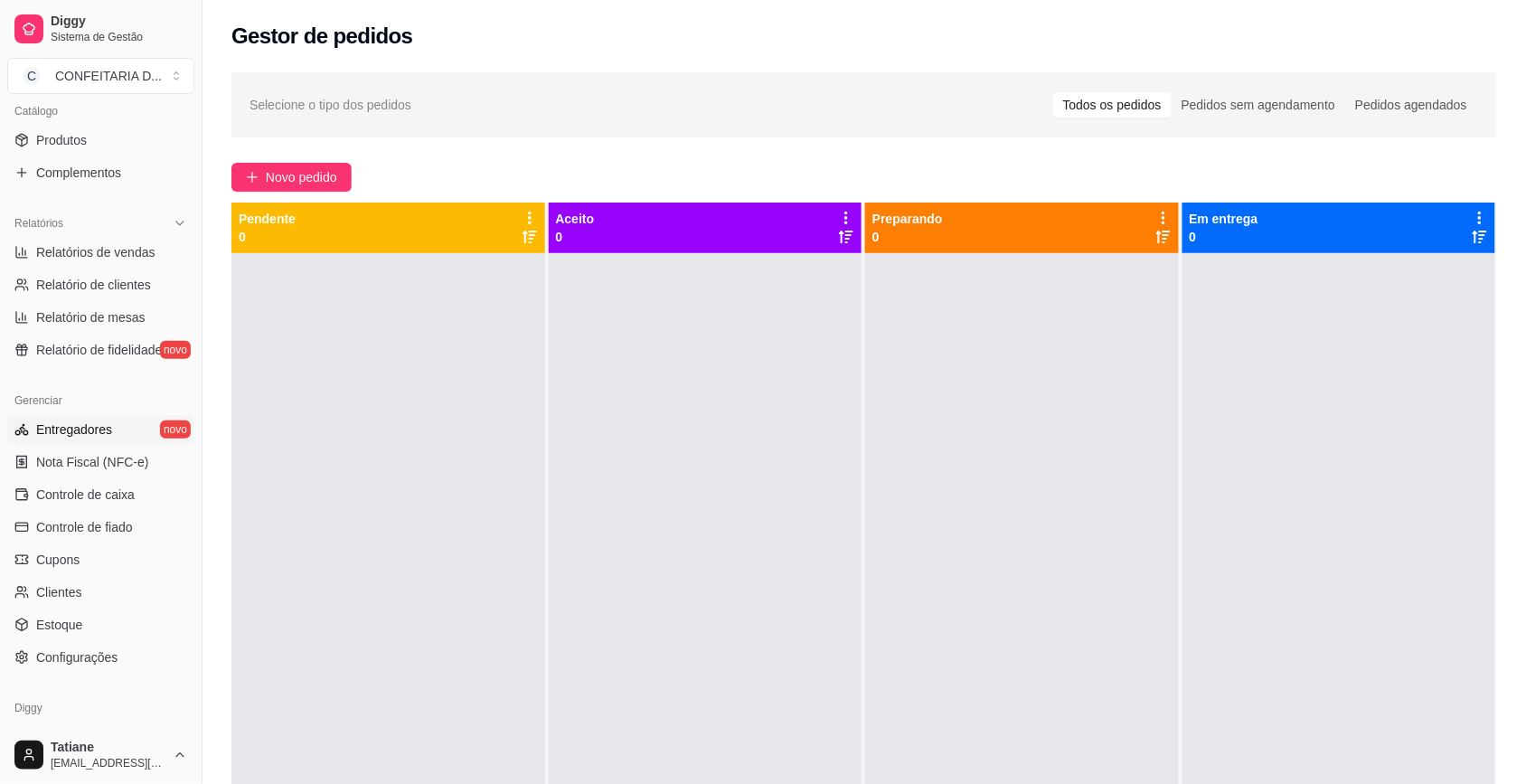
click at [65, 416] on link "Entregadores novo" at bounding box center [101, 428] width 188 height 29
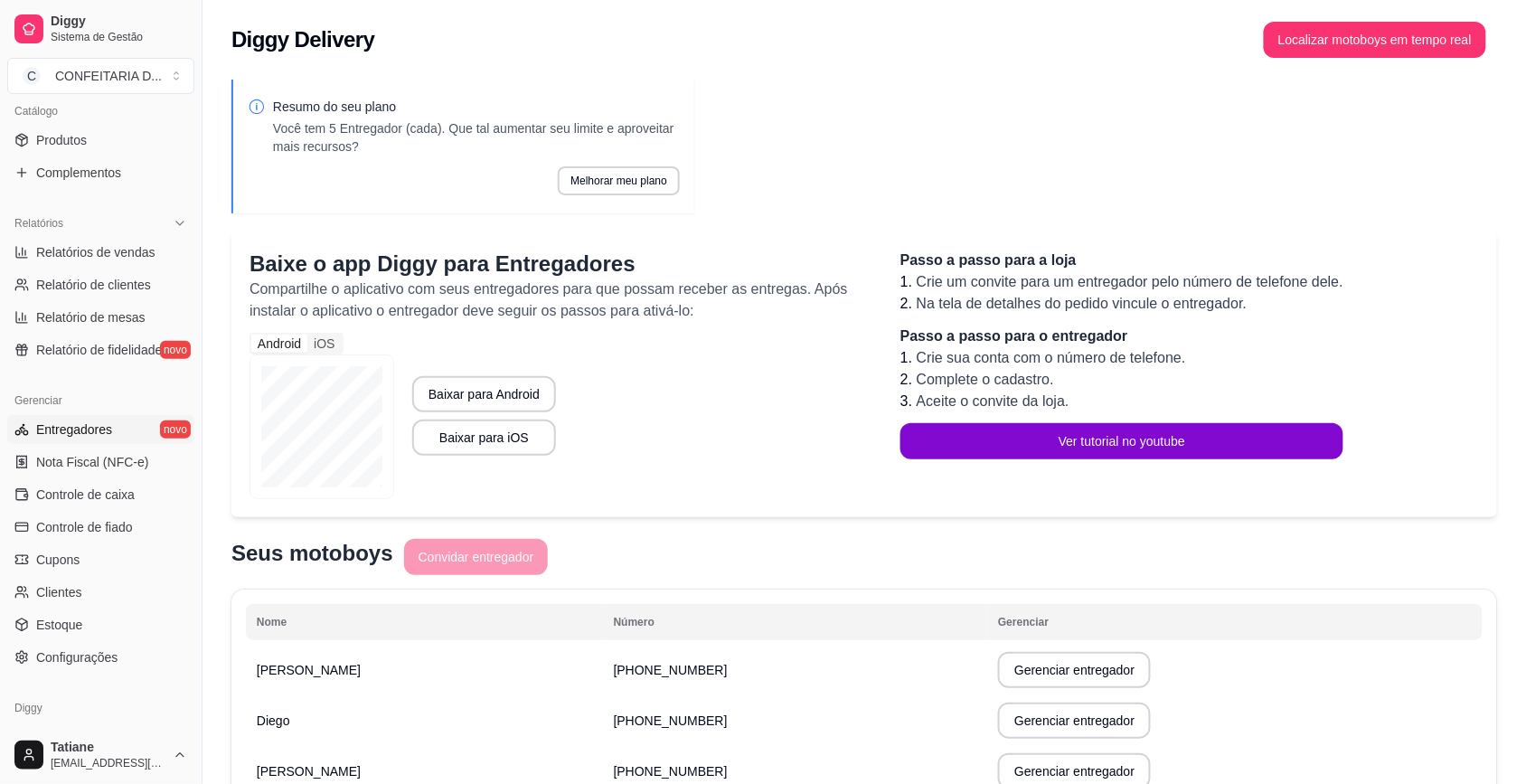
scroll to position [113, 0]
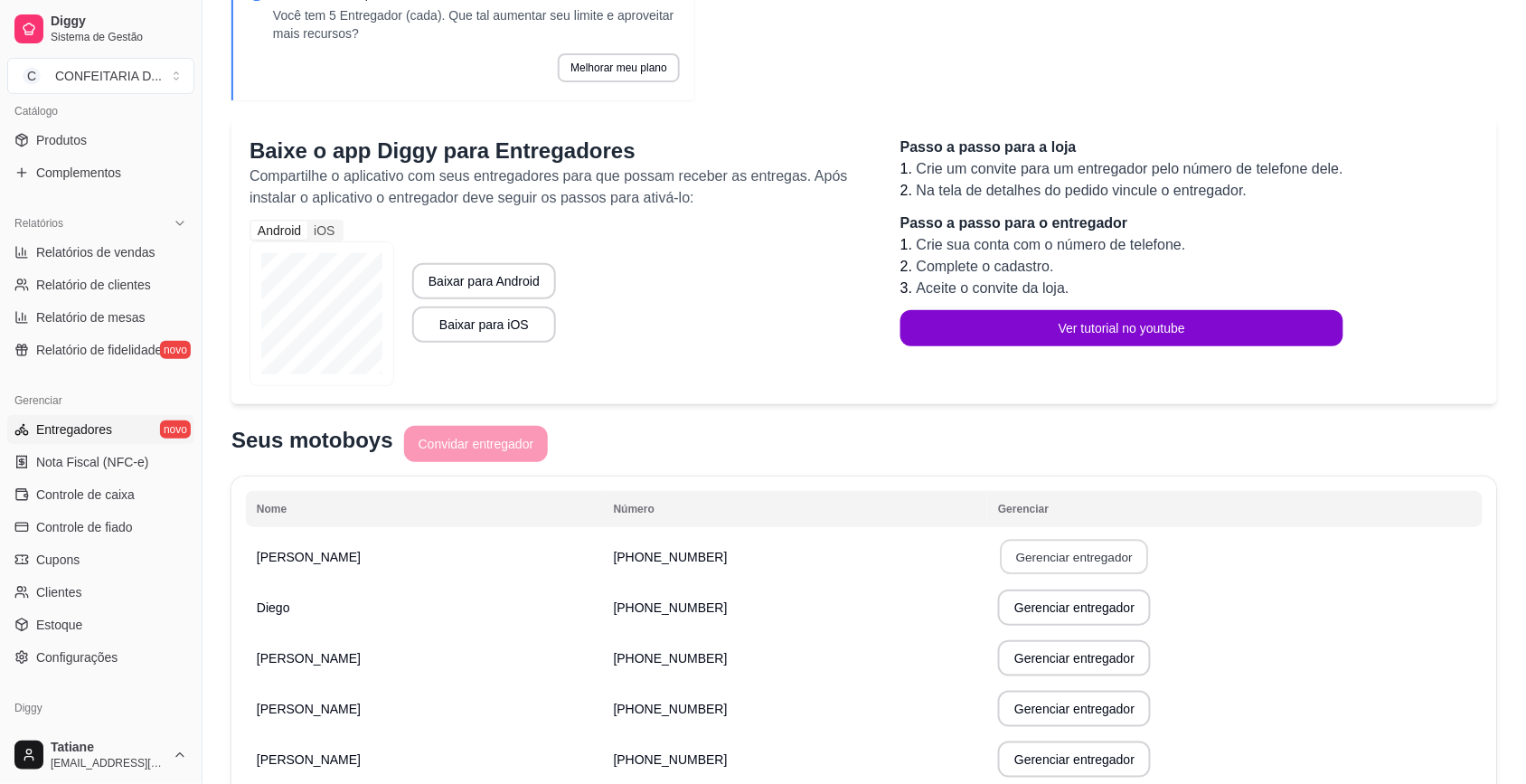
click at [1001, 553] on button "Gerenciar entregador" at bounding box center [1075, 557] width 149 height 35
select select "30"
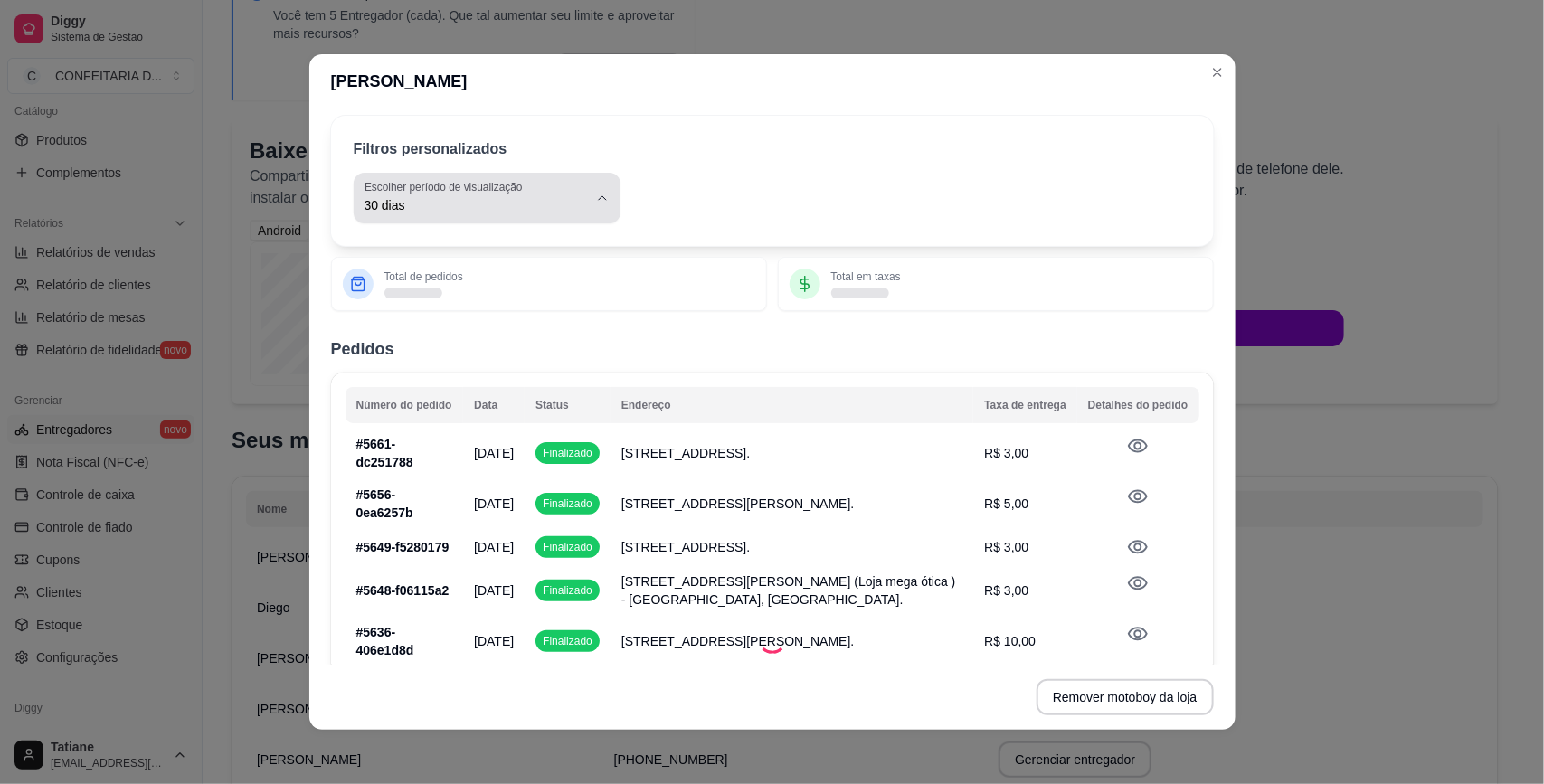
click at [499, 220] on button "Escolher período de visualização 30 dias" at bounding box center [487, 198] width 267 height 51
click at [409, 274] on span "Ontem" at bounding box center [467, 278] width 205 height 18
type input "1"
select select "1"
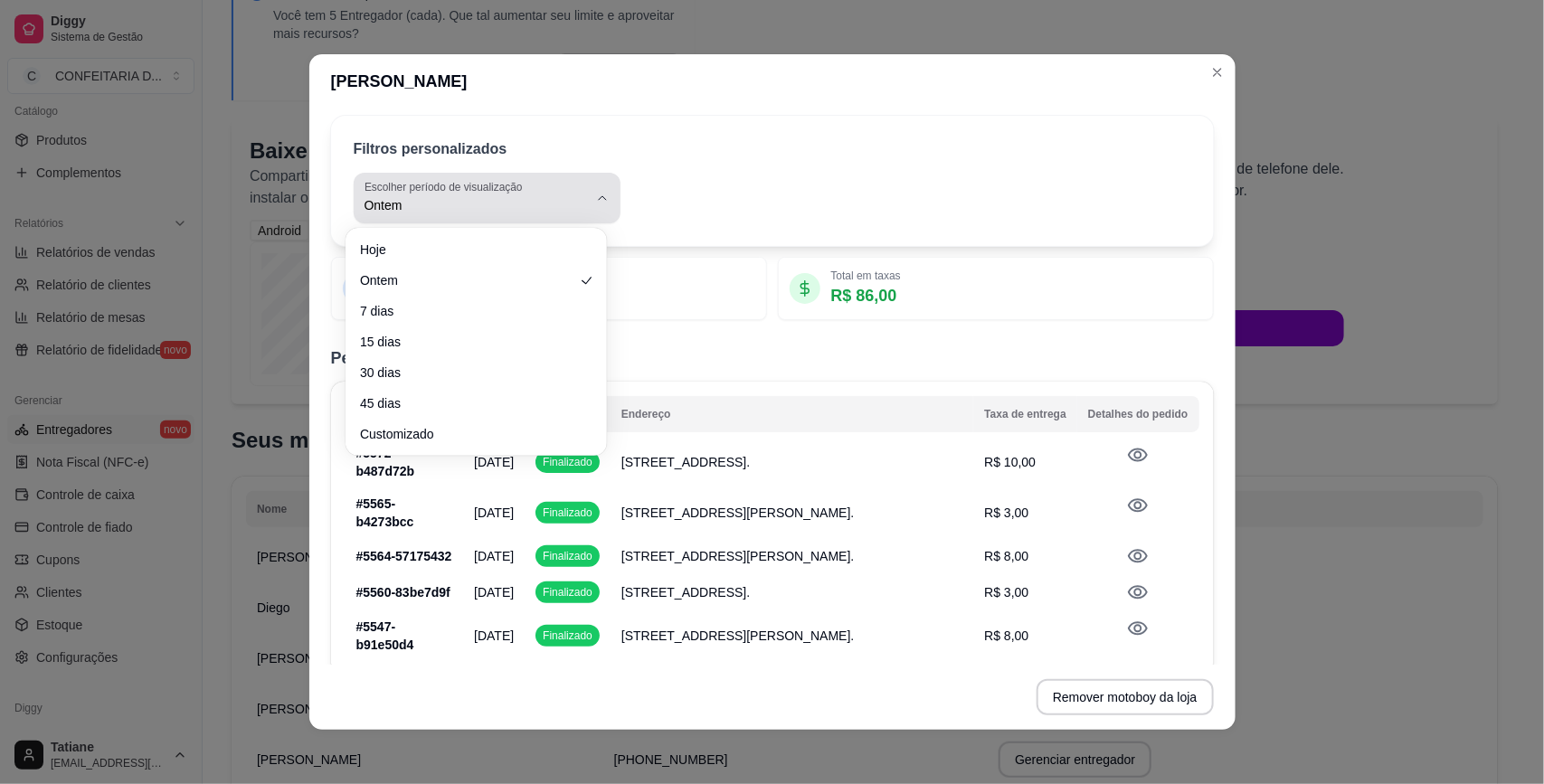
click at [421, 209] on span "Ontem" at bounding box center [476, 205] width 224 height 18
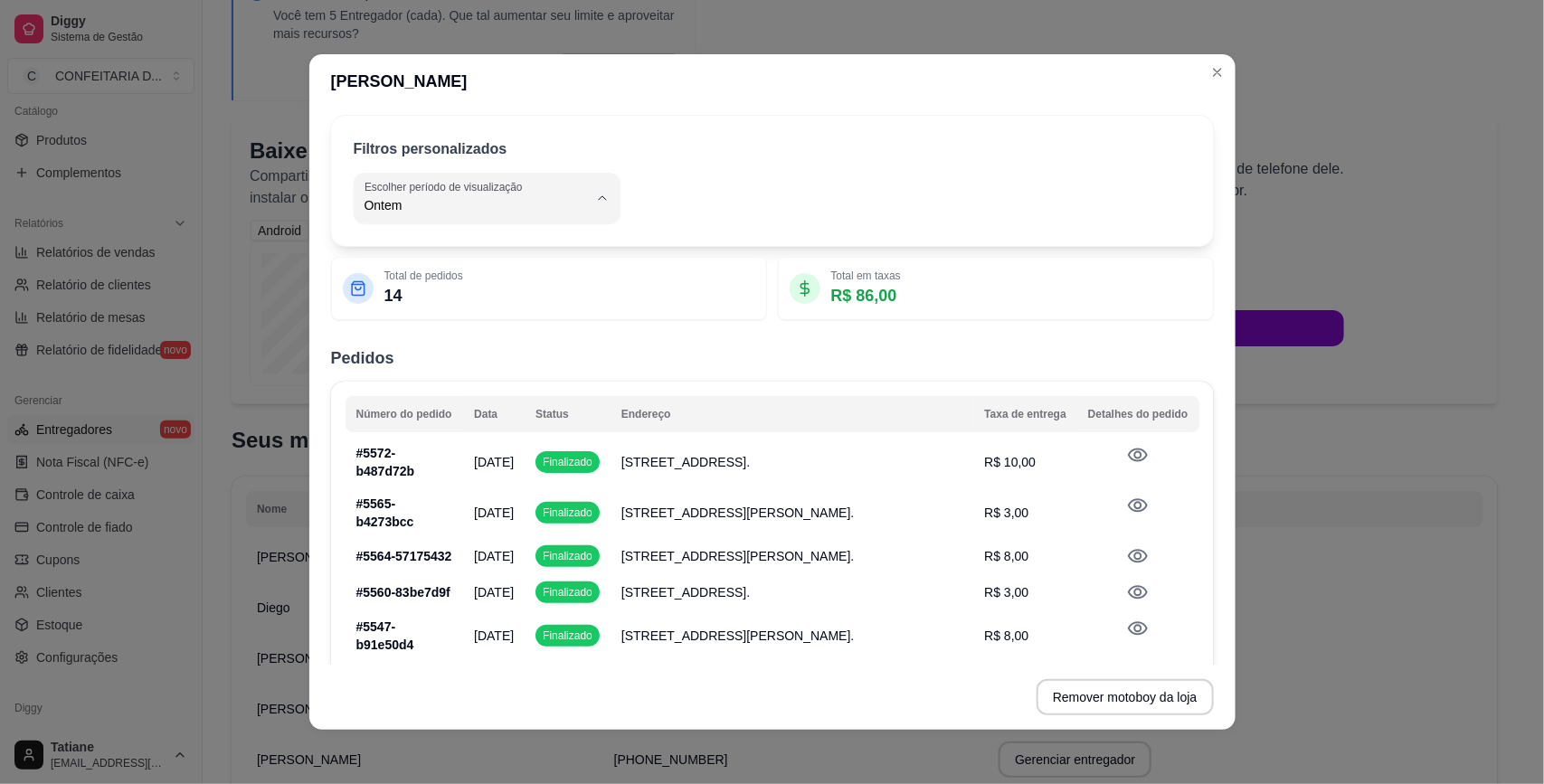
click at [385, 257] on span "Hoje" at bounding box center [467, 247] width 205 height 18
type input "0"
select select "0"
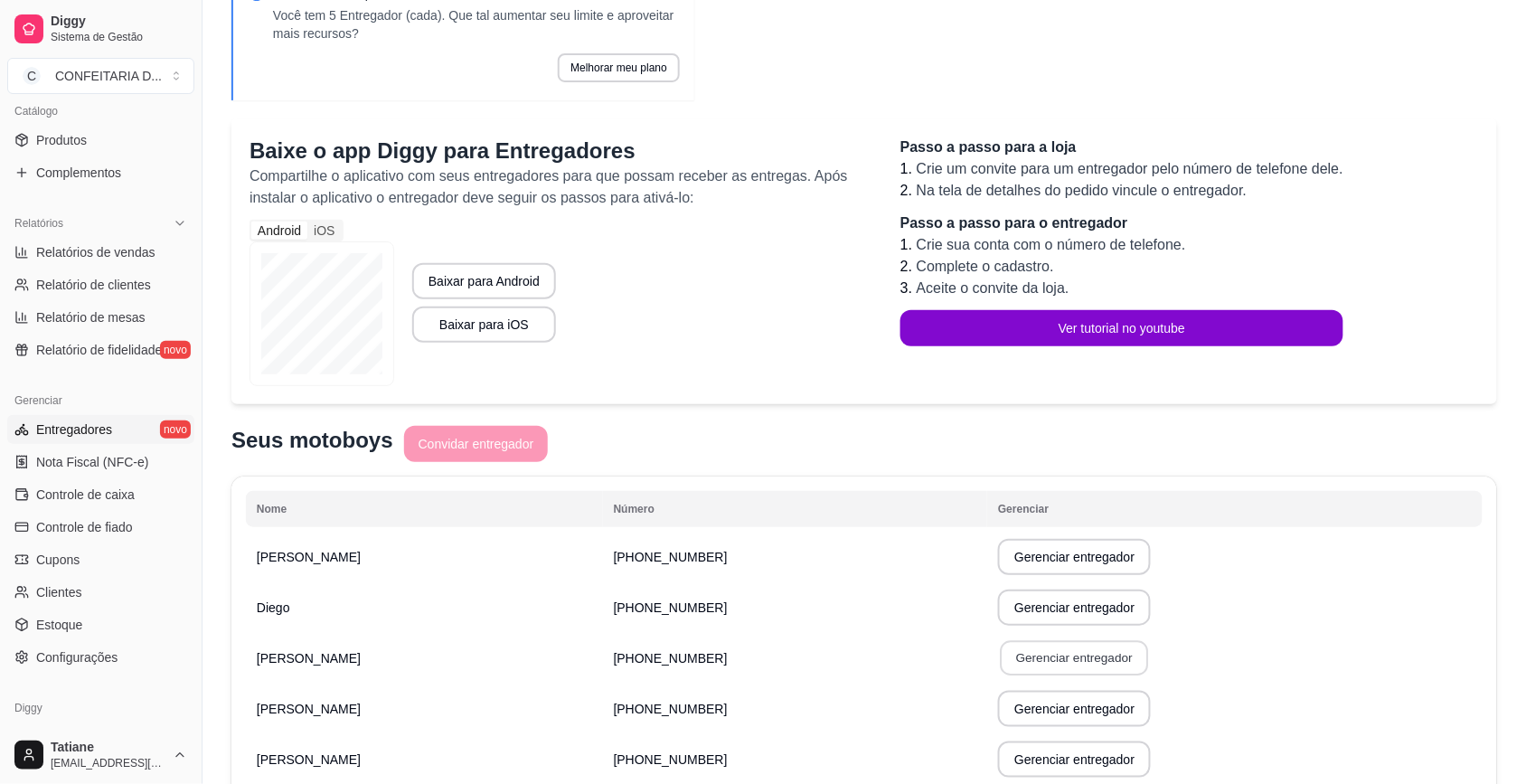
click at [1028, 671] on button "Gerenciar entregador" at bounding box center [1075, 658] width 149 height 35
select select "30"
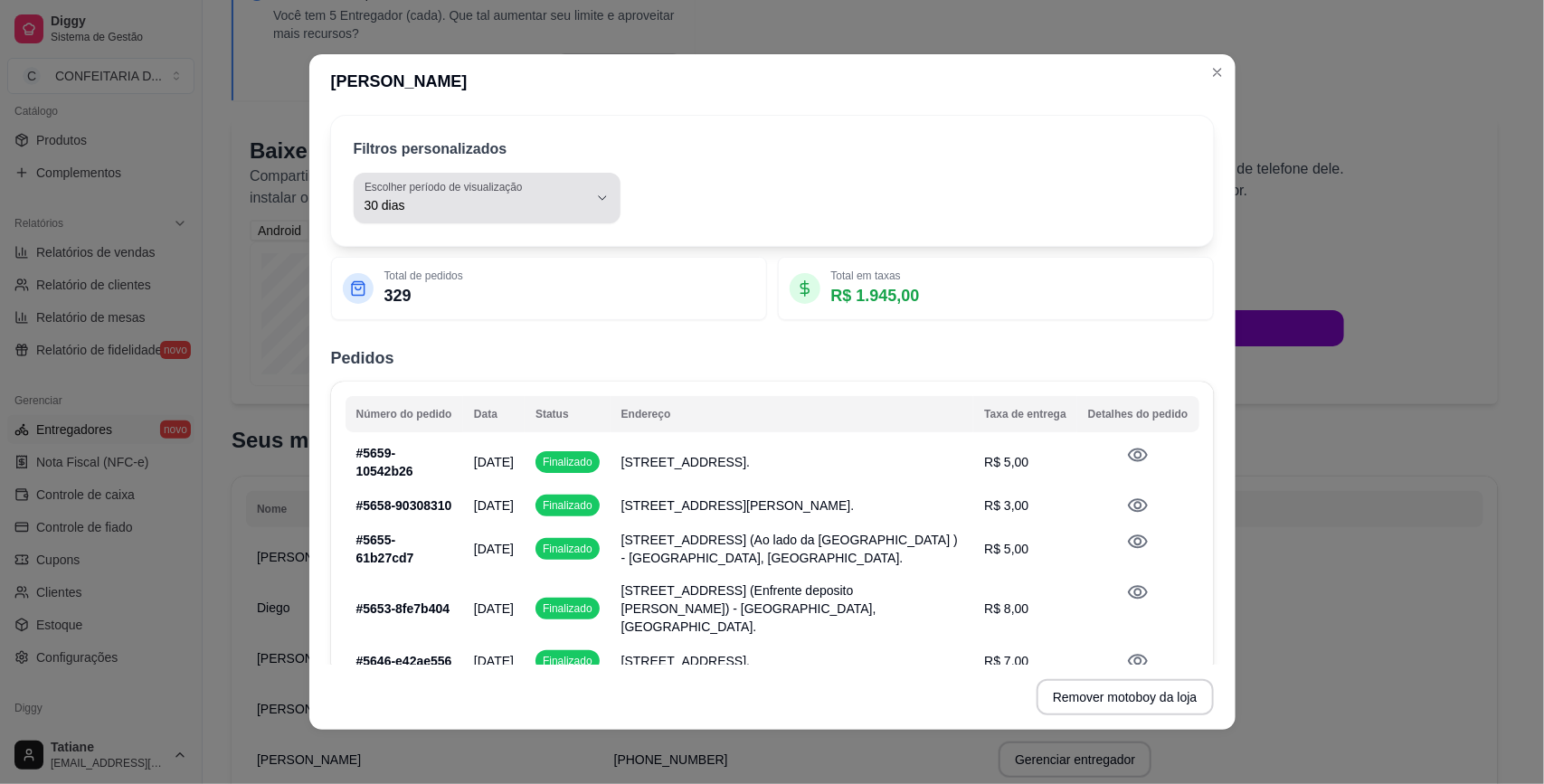
click at [507, 204] on span "30 dias" at bounding box center [476, 205] width 224 height 18
click at [439, 278] on span "Ontem" at bounding box center [467, 278] width 205 height 18
type input "1"
select select "1"
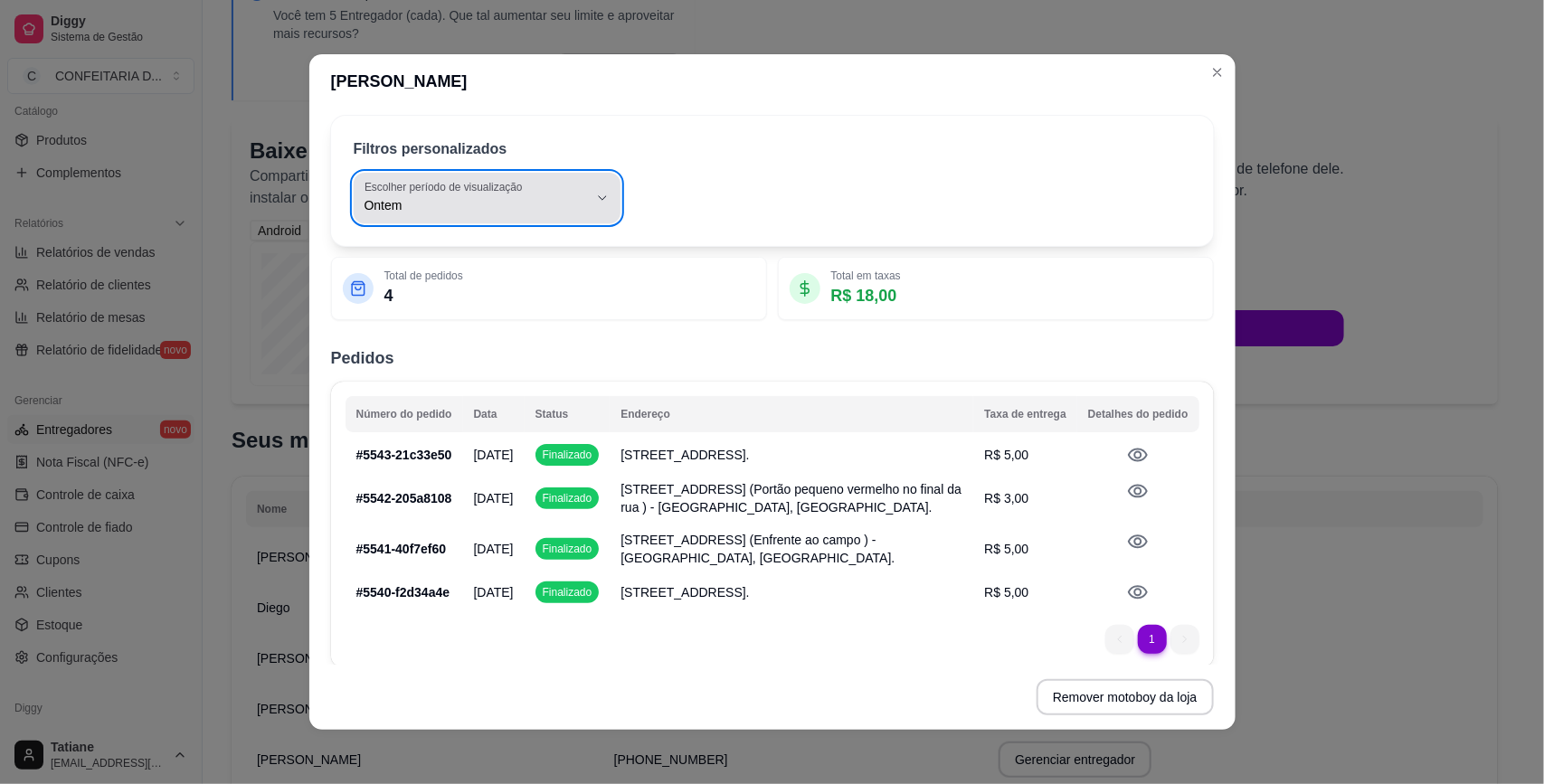
click at [386, 193] on label "Escolher período de visualização" at bounding box center [445, 187] width 164 height 16
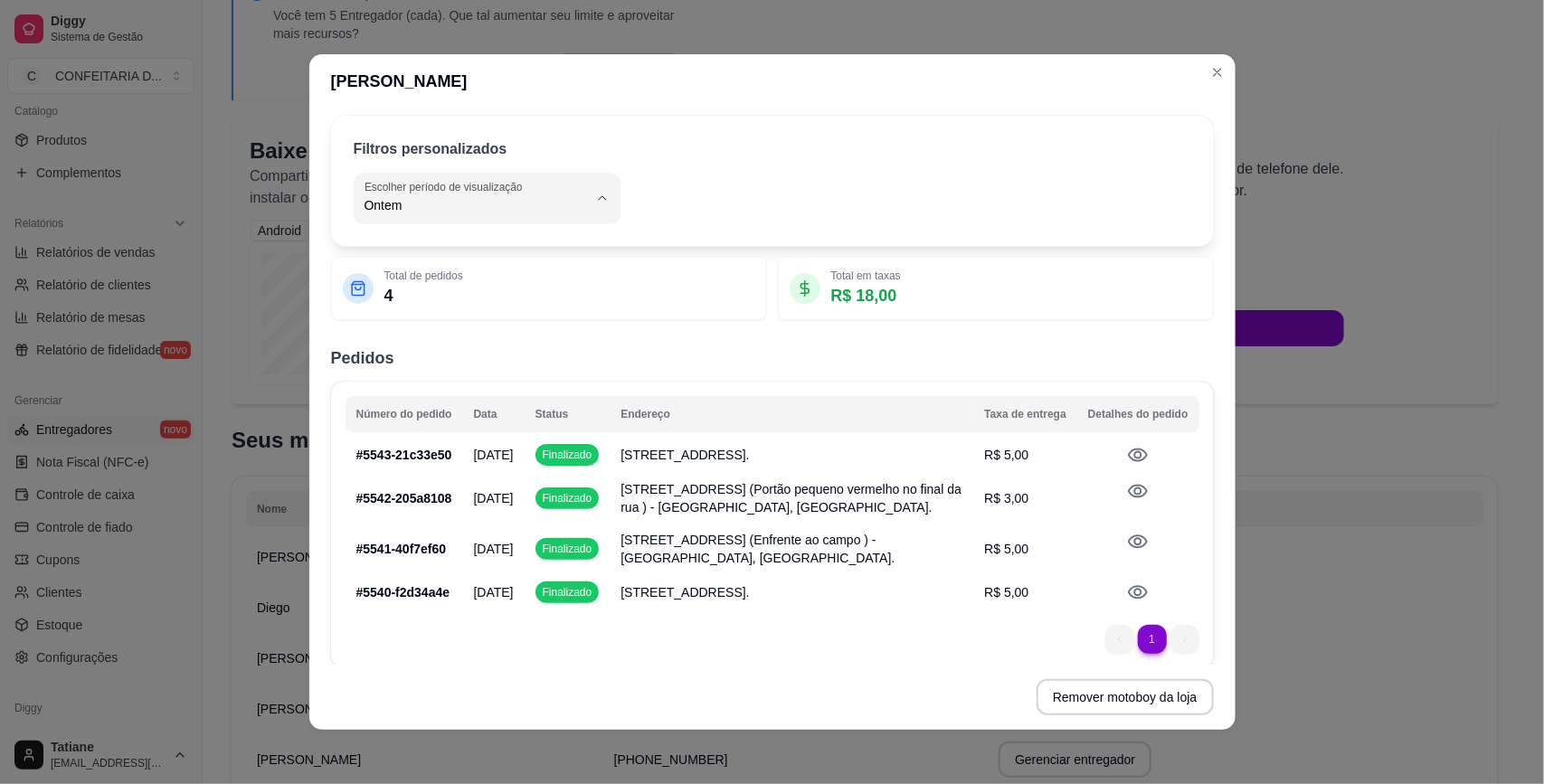
click at [425, 246] on span "Hoje" at bounding box center [467, 247] width 205 height 18
type input "0"
select select "0"
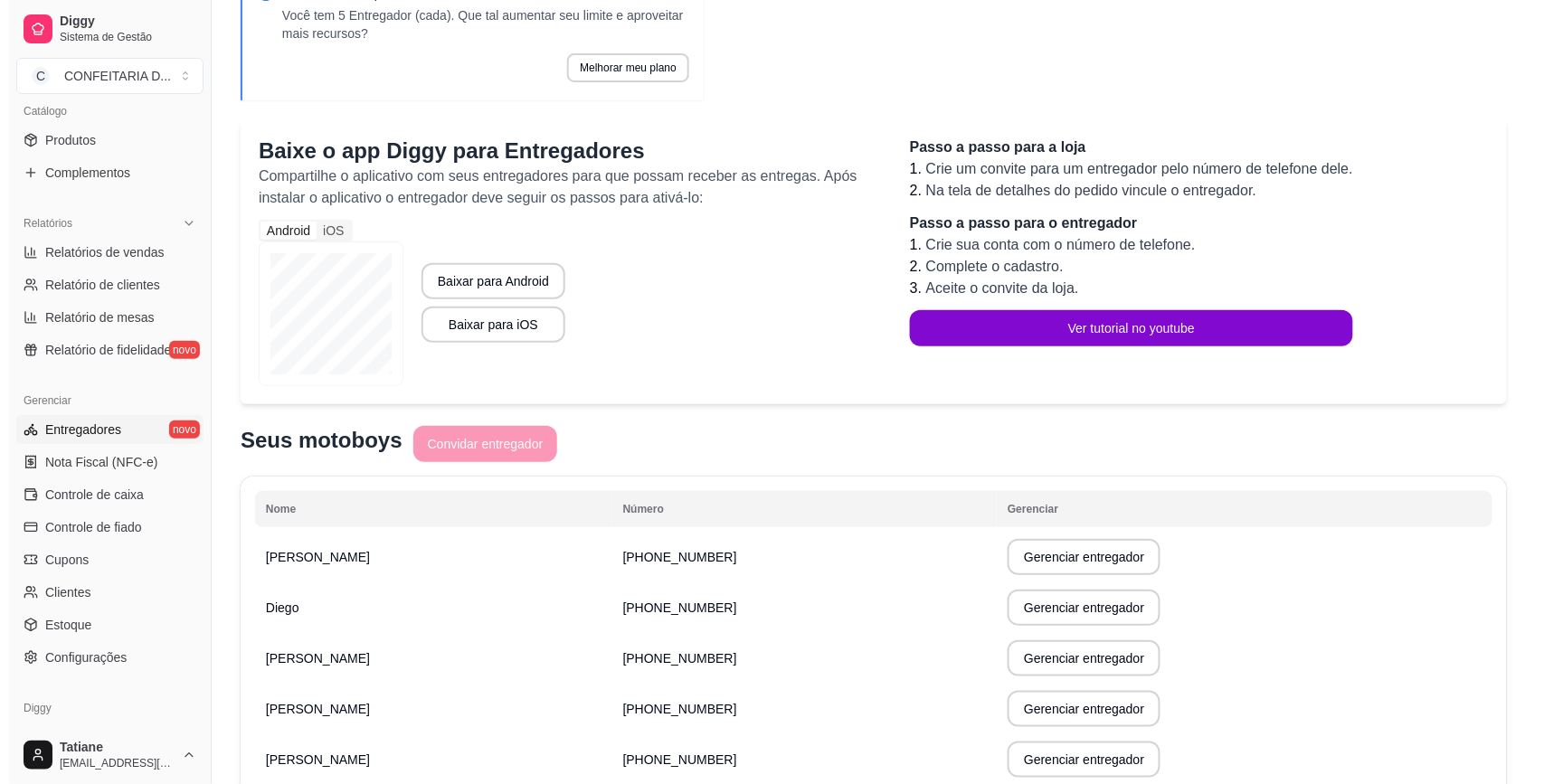
scroll to position [201, 0]
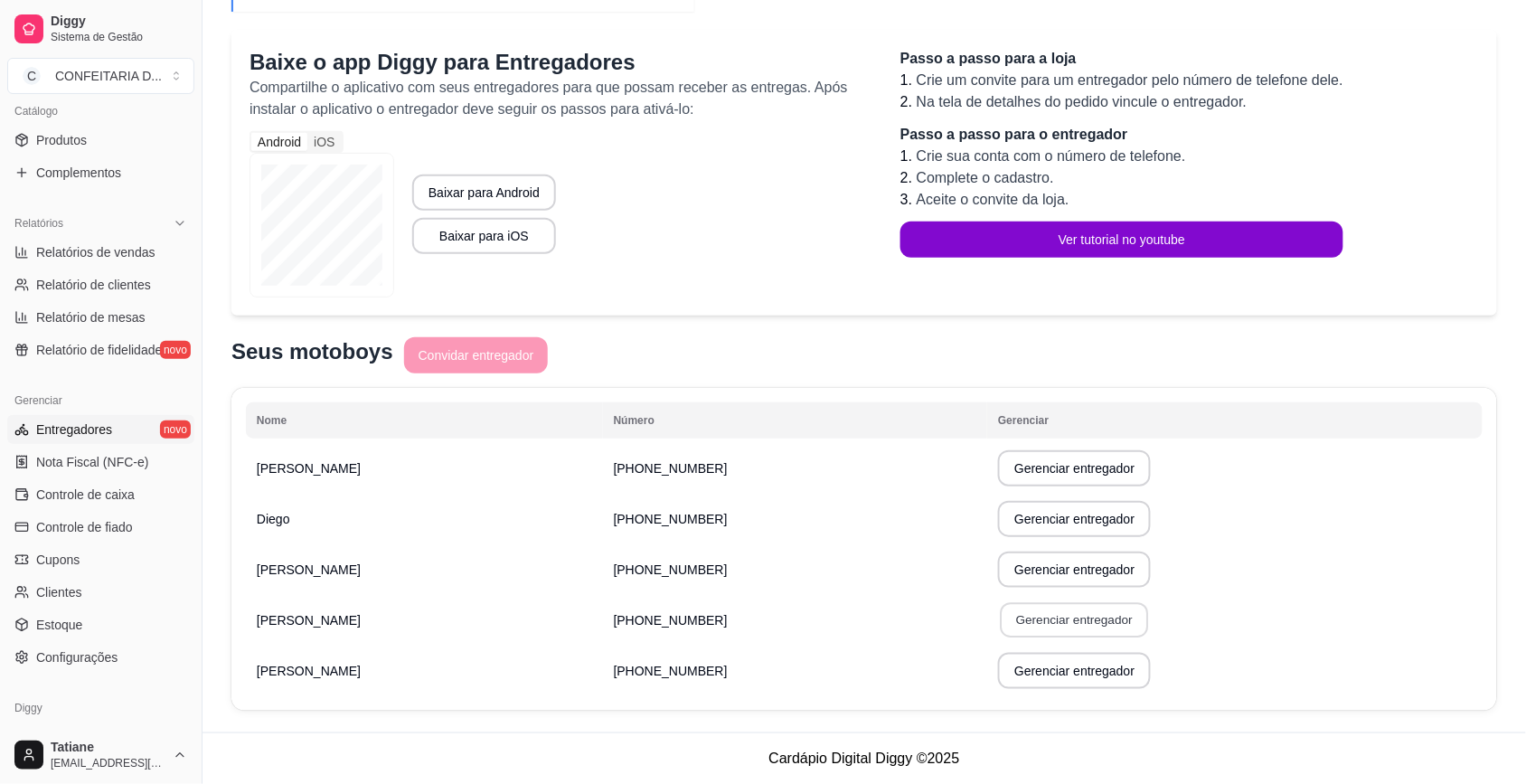
click at [1019, 620] on button "Gerenciar entregador" at bounding box center [1075, 621] width 149 height 35
select select "30"
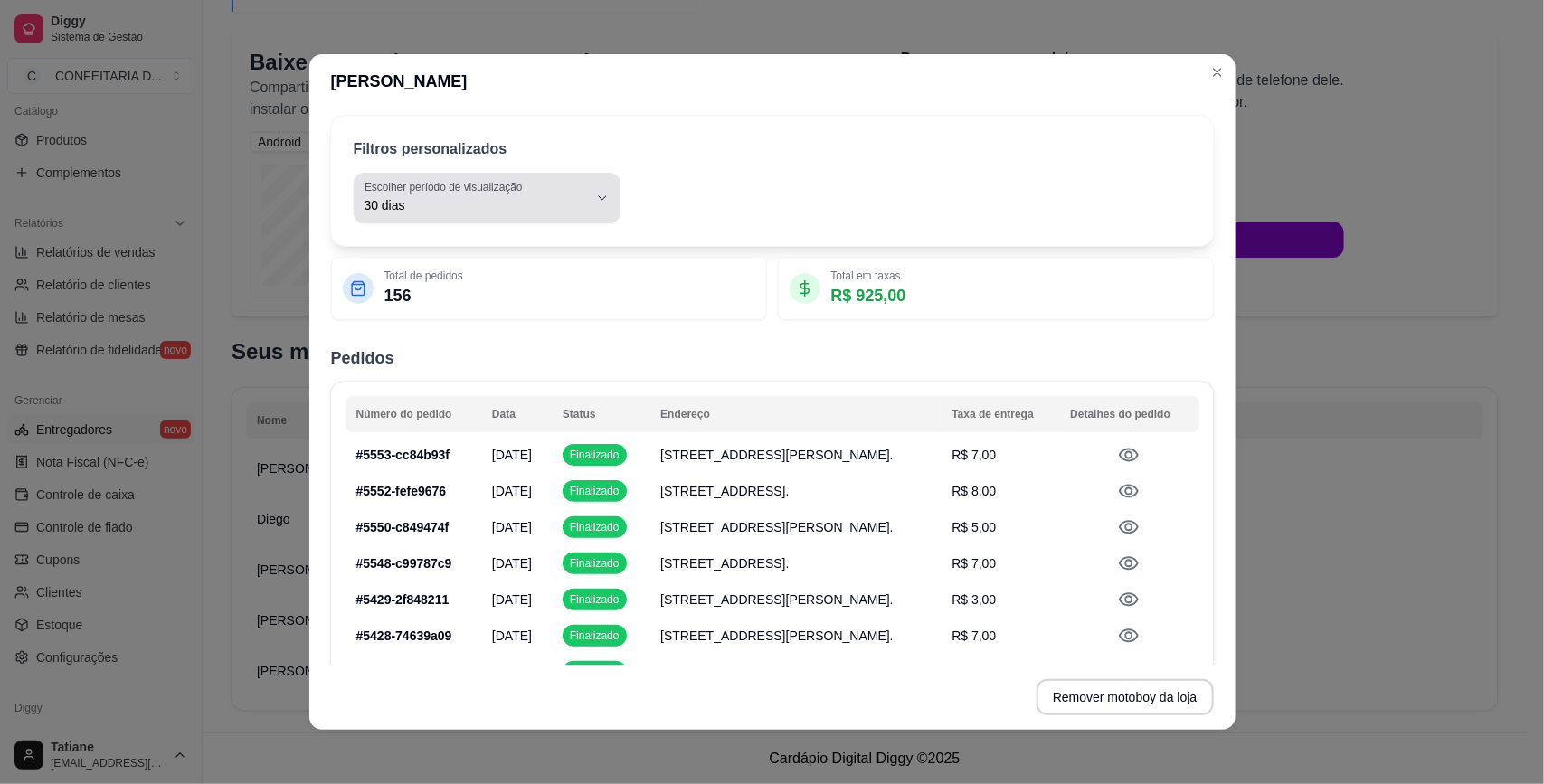
click at [508, 193] on label "Escolher período de visualização" at bounding box center [445, 187] width 164 height 16
click at [441, 276] on span "Ontem" at bounding box center [467, 278] width 205 height 18
type input "1"
select select "1"
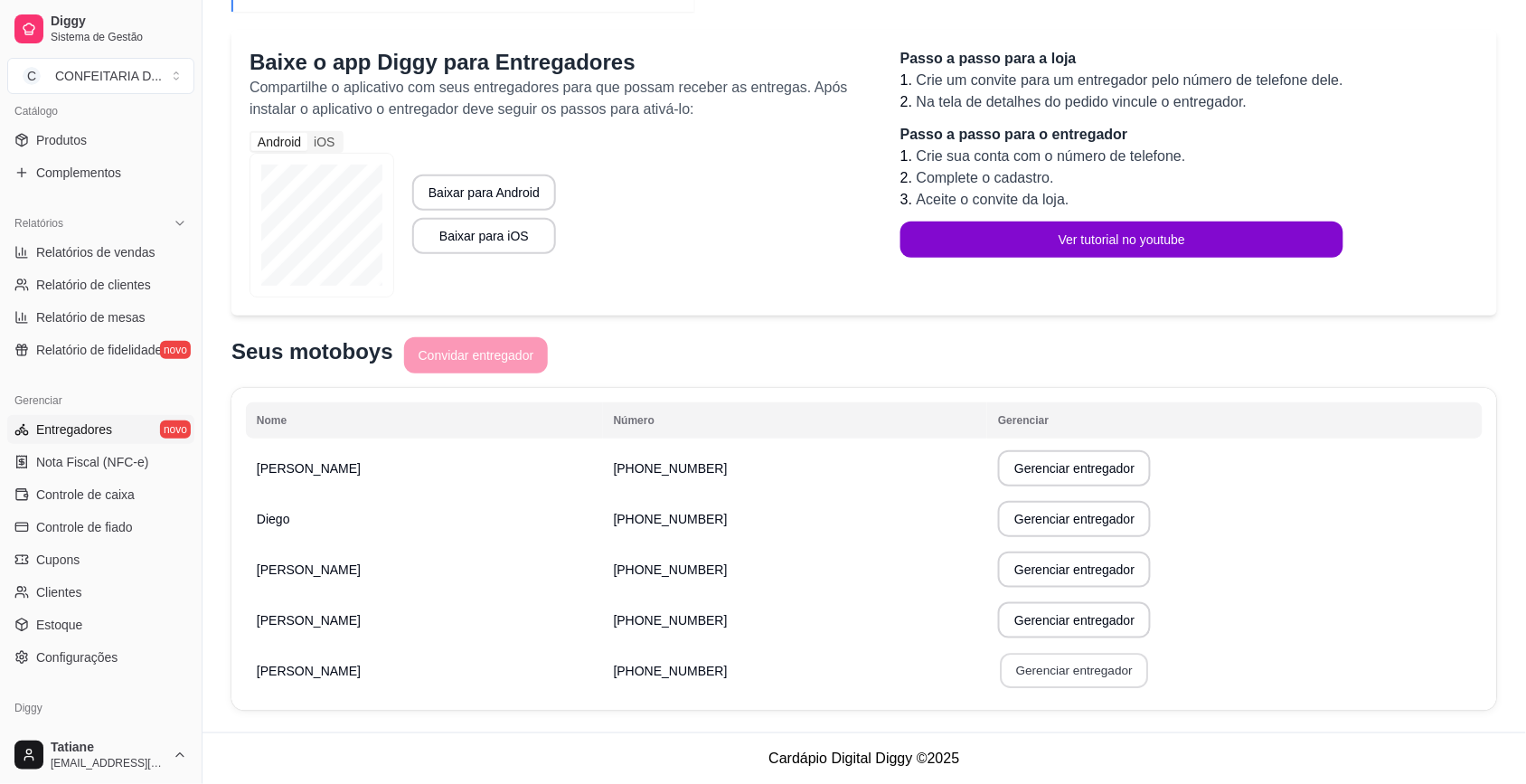
click at [1013, 681] on button "Gerenciar entregador" at bounding box center [1075, 671] width 149 height 35
select select "30"
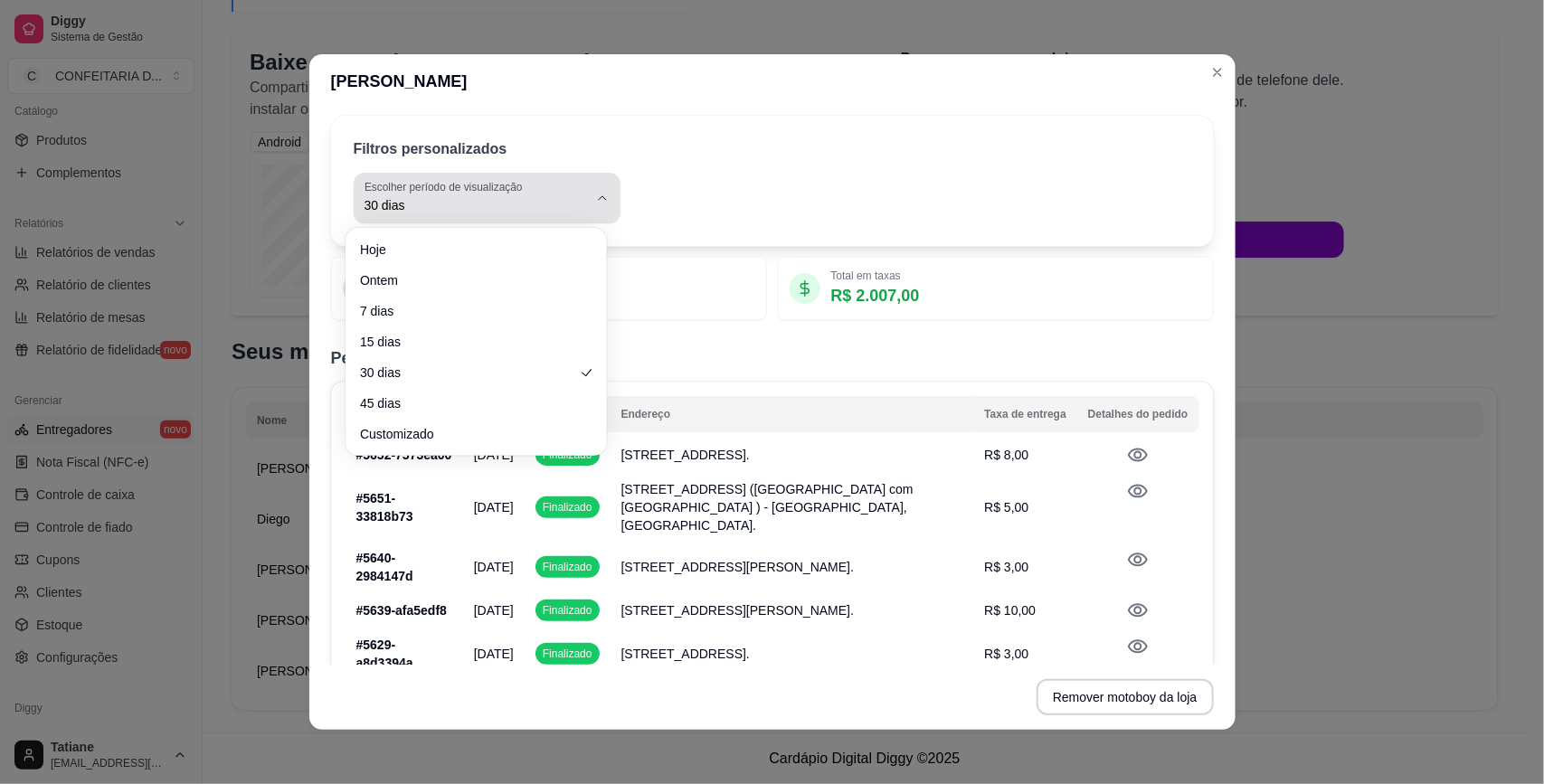
click at [506, 200] on span "30 dias" at bounding box center [476, 205] width 224 height 18
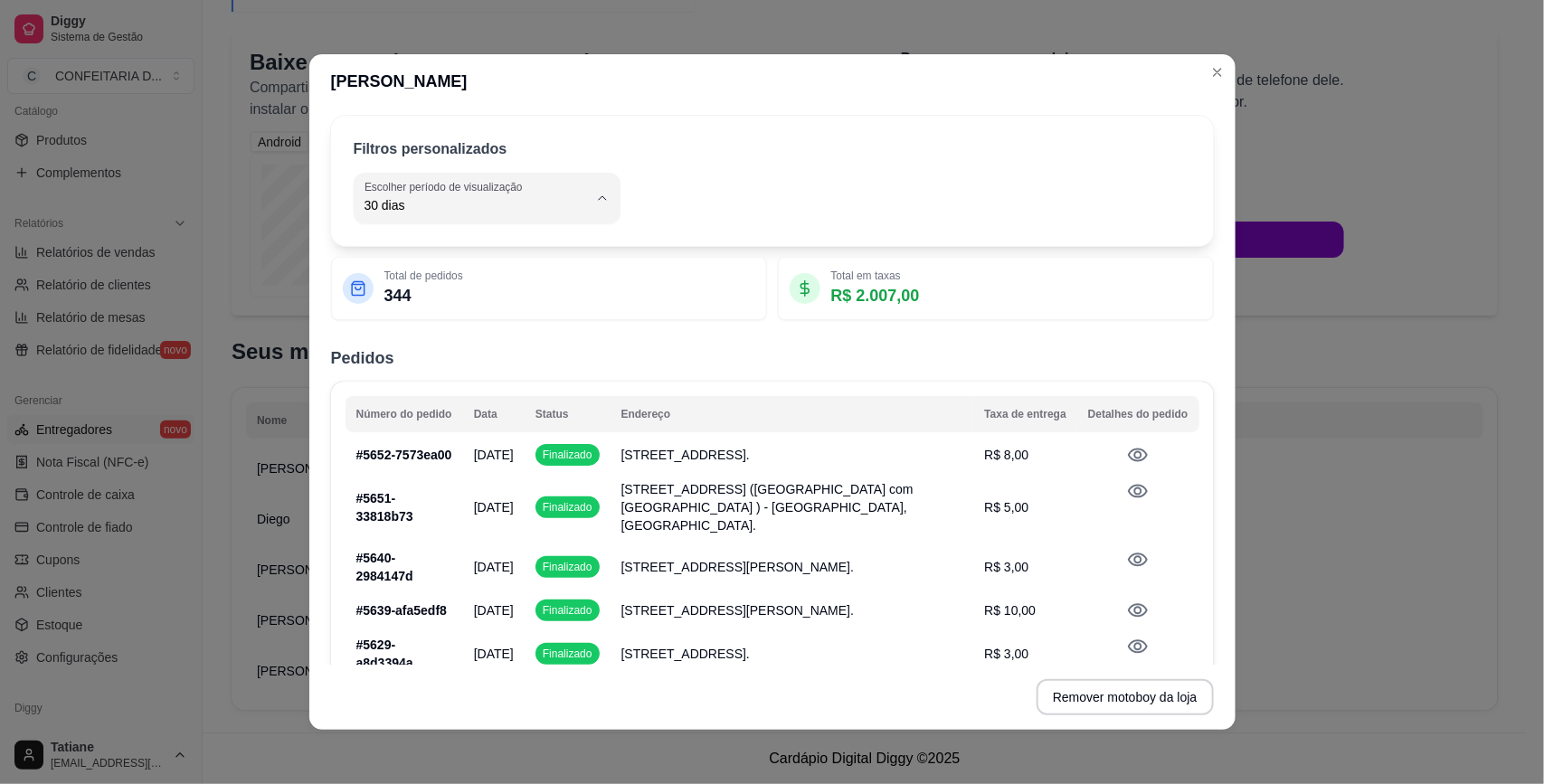
click at [436, 276] on span "Ontem" at bounding box center [467, 278] width 205 height 18
type input "1"
select select "1"
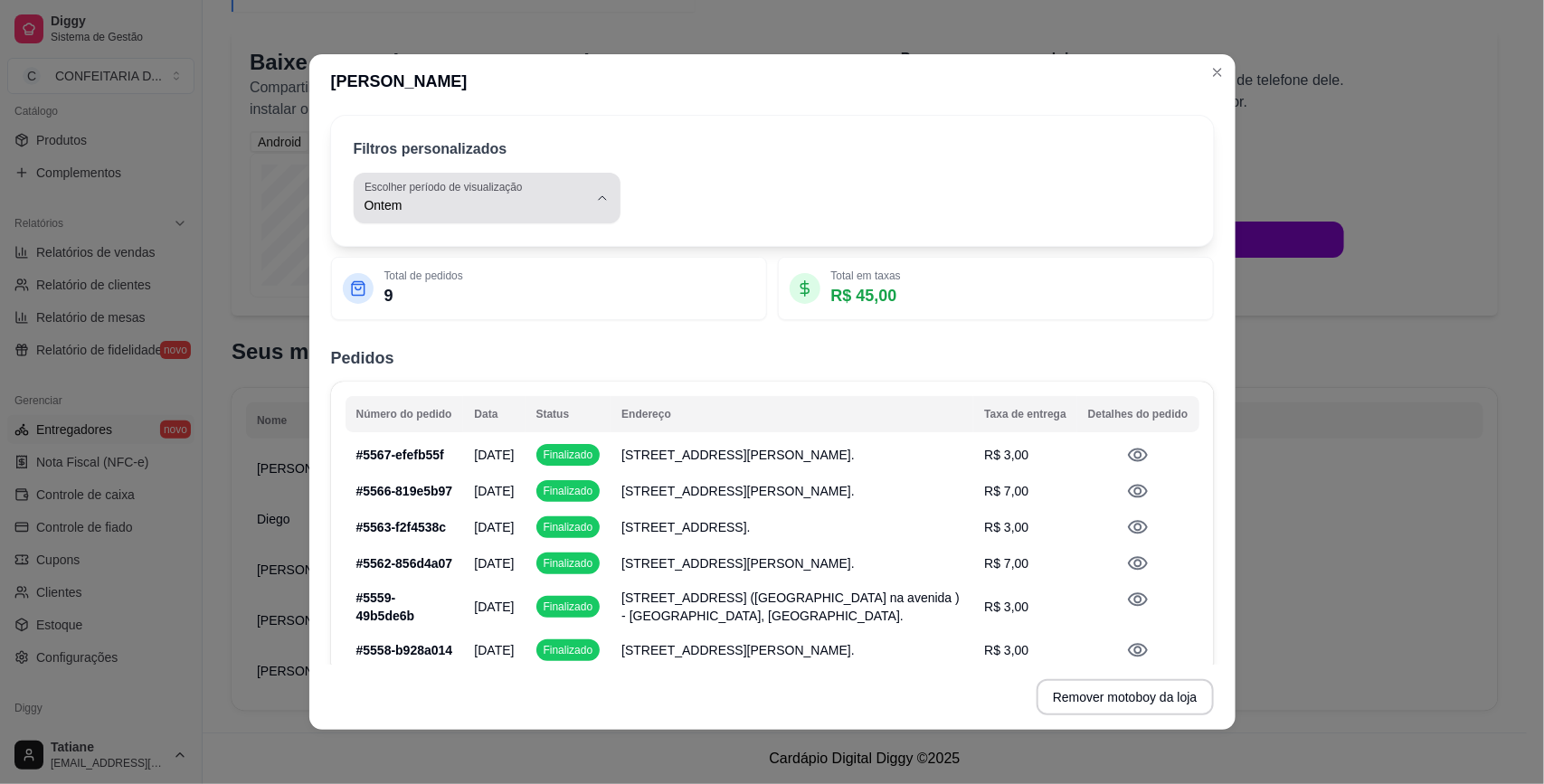
click at [478, 199] on span "Ontem" at bounding box center [476, 205] width 224 height 18
click at [437, 260] on li "Hoje" at bounding box center [476, 249] width 237 height 28
type input "0"
select select "0"
